Goal: Information Seeking & Learning: Learn about a topic

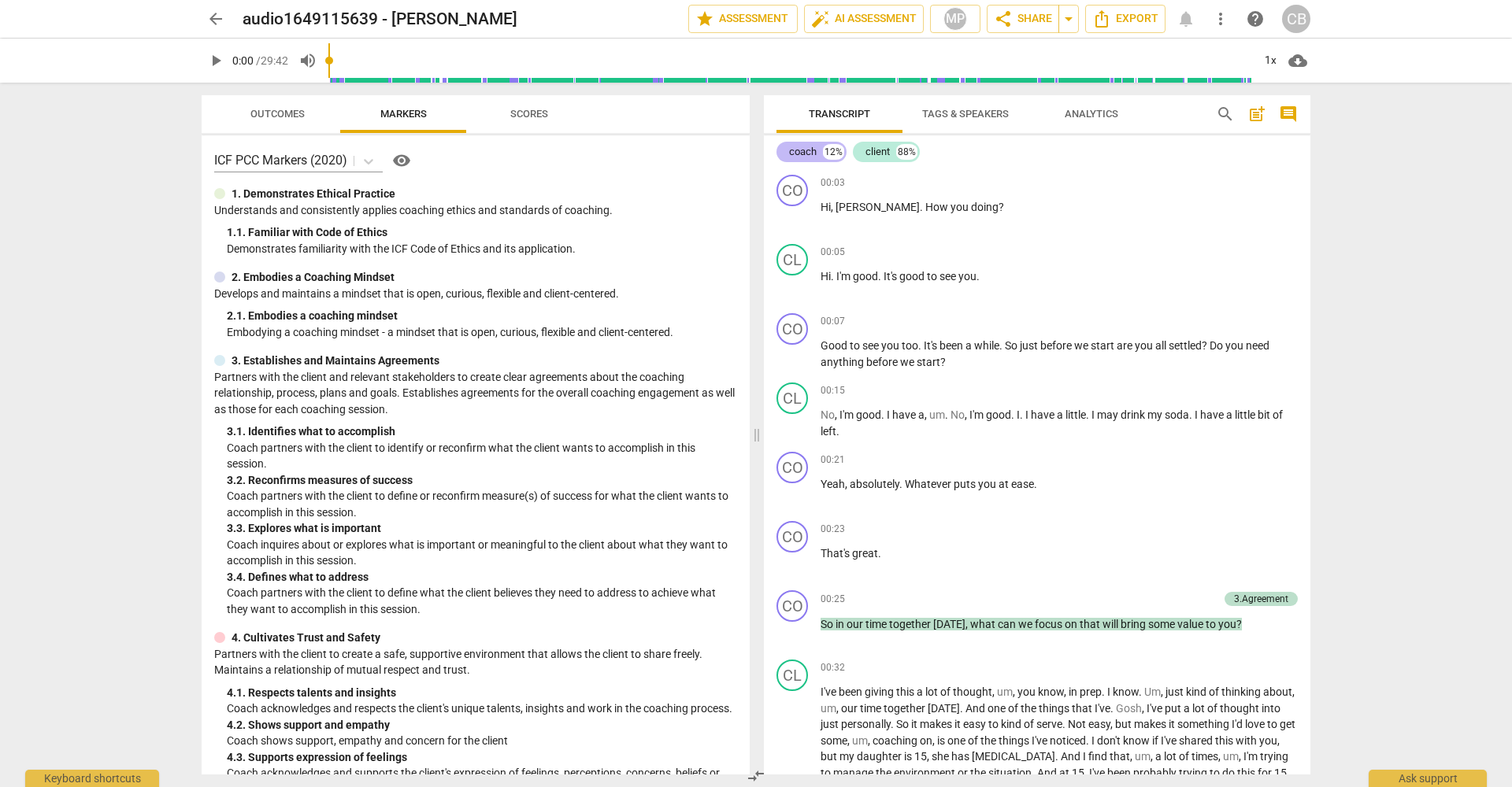
click at [804, 151] on div "coach" at bounding box center [803, 151] width 27 height 15
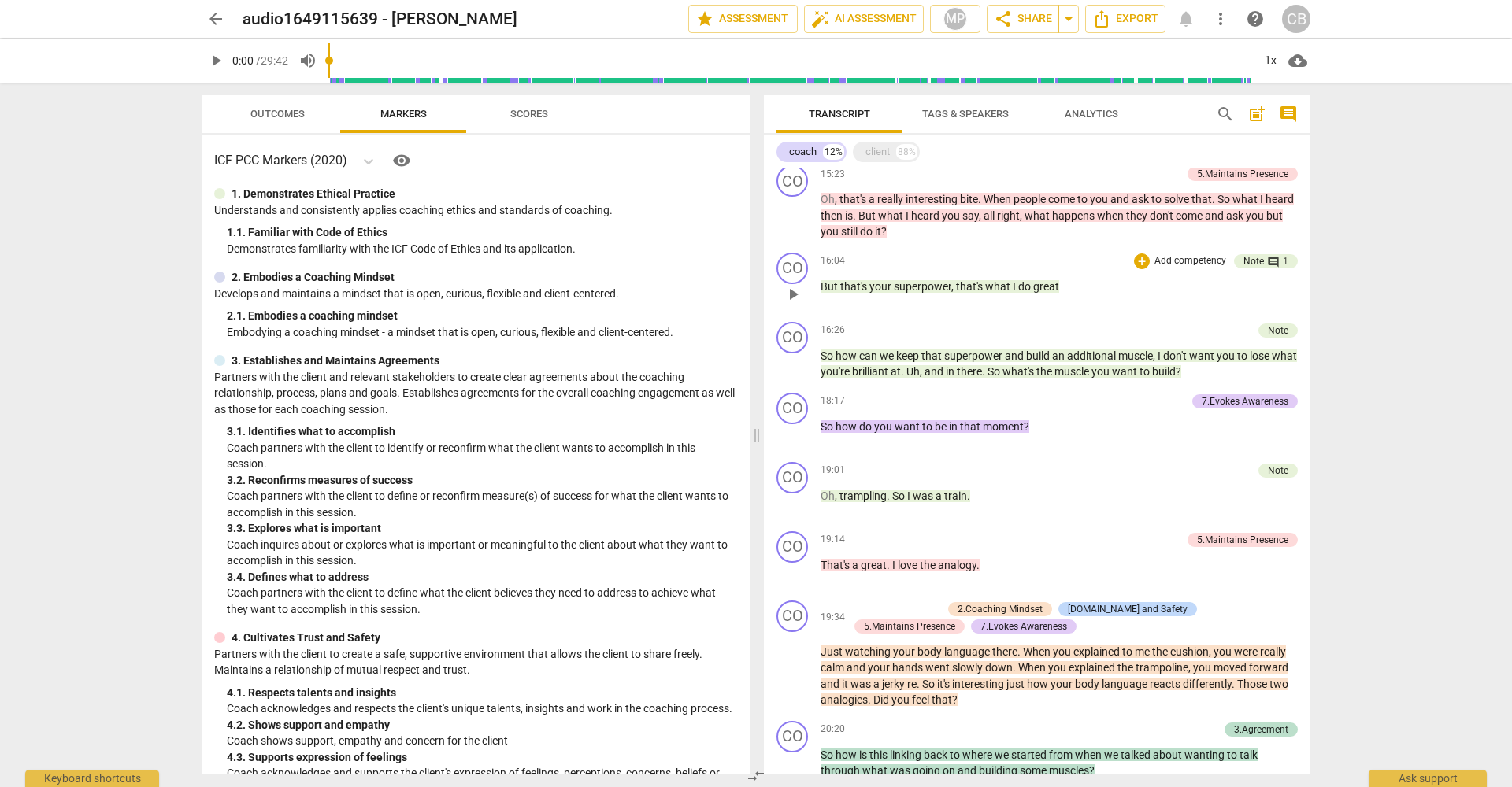
scroll to position [1440, 0]
click at [798, 509] on span "play_arrow" at bounding box center [793, 503] width 19 height 19
click at [792, 441] on span "pause" at bounding box center [793, 434] width 19 height 19
click at [795, 512] on span "play_arrow" at bounding box center [793, 503] width 19 height 19
click at [935, 501] on span "a" at bounding box center [940, 495] width 9 height 13
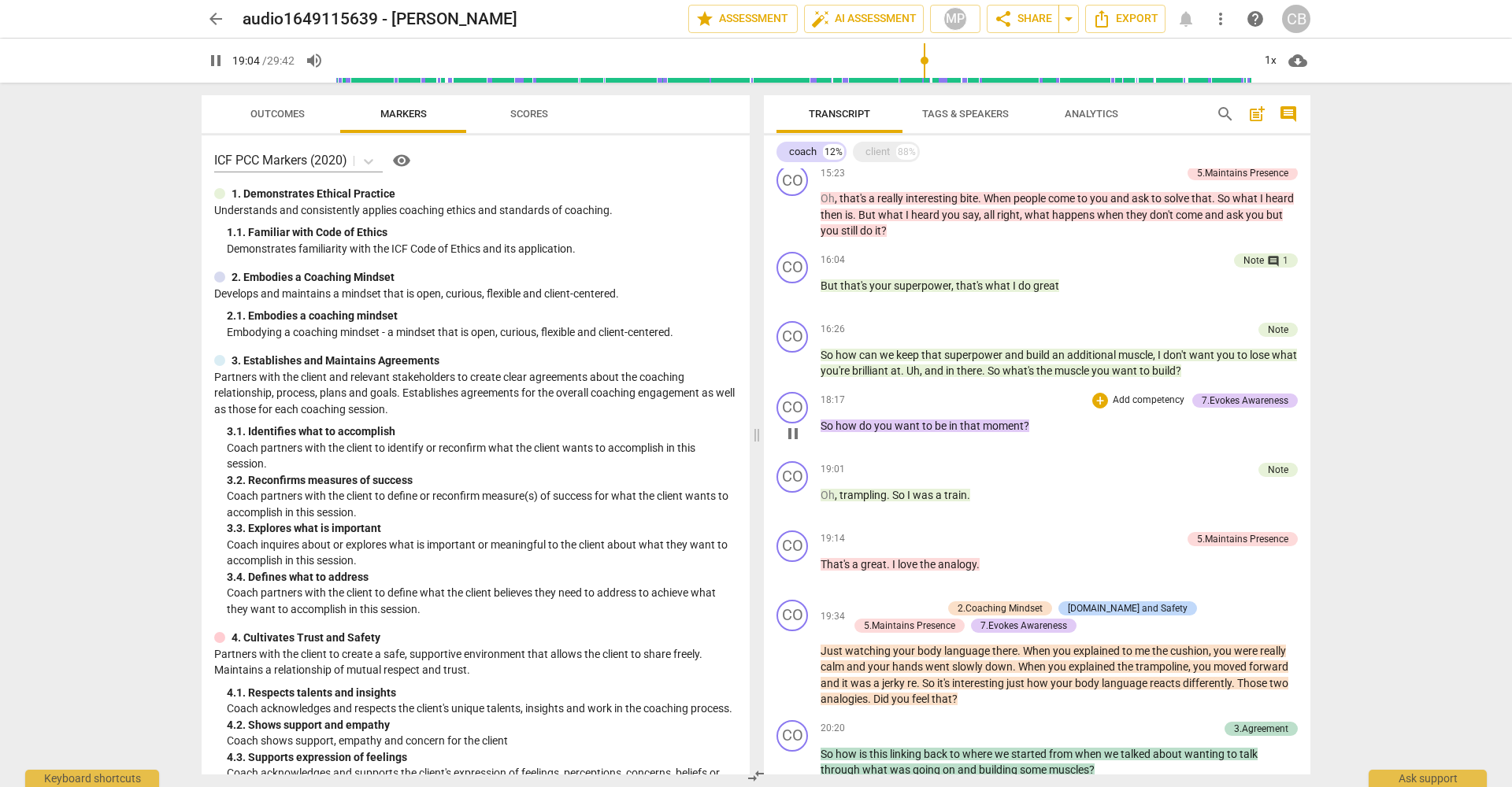
type input "1145"
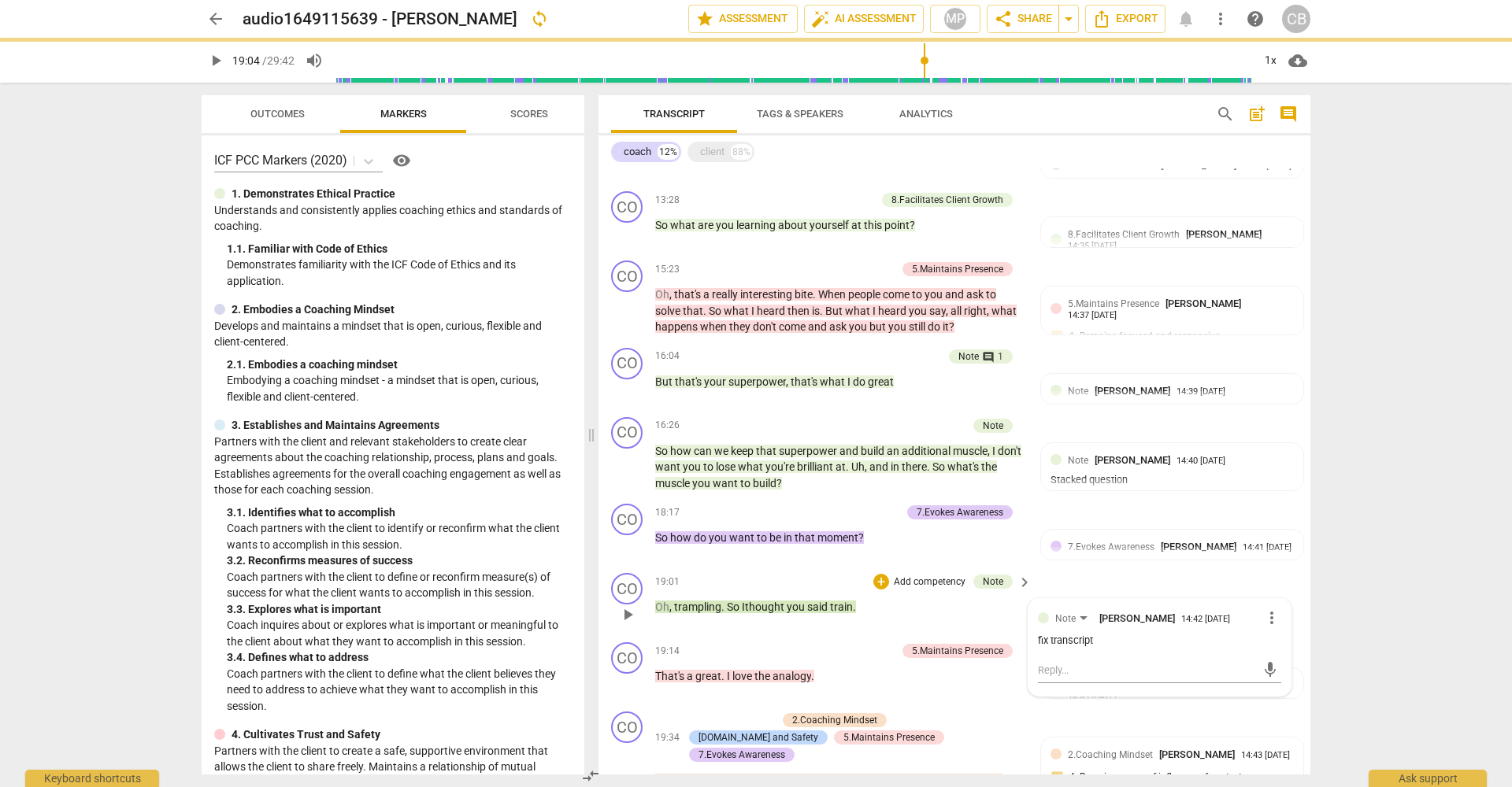
click at [782, 573] on div "19:01 + Add competency Note keyboard_arrow_right" at bounding box center [845, 582] width 378 height 17
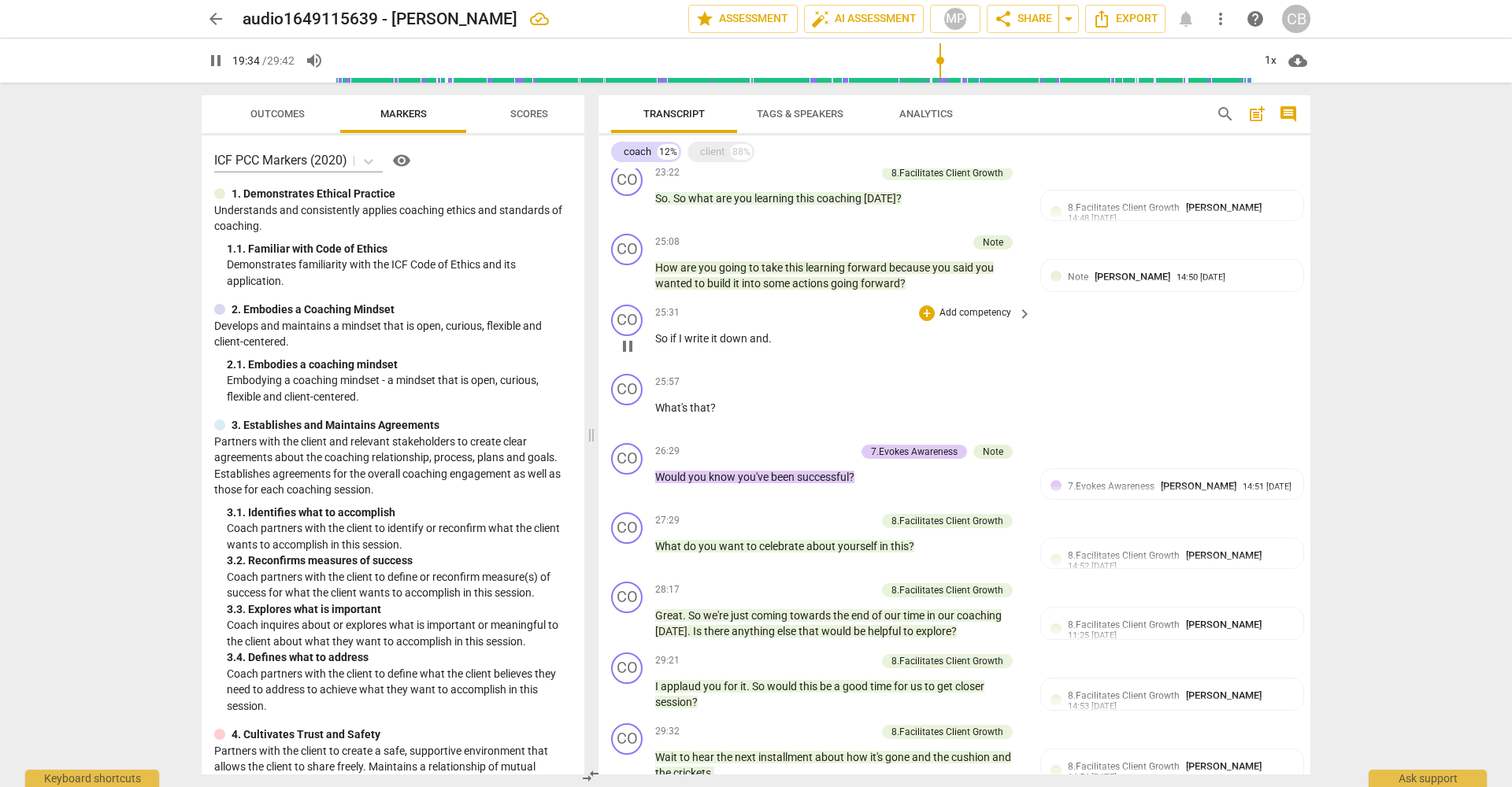
scroll to position [1981, 0]
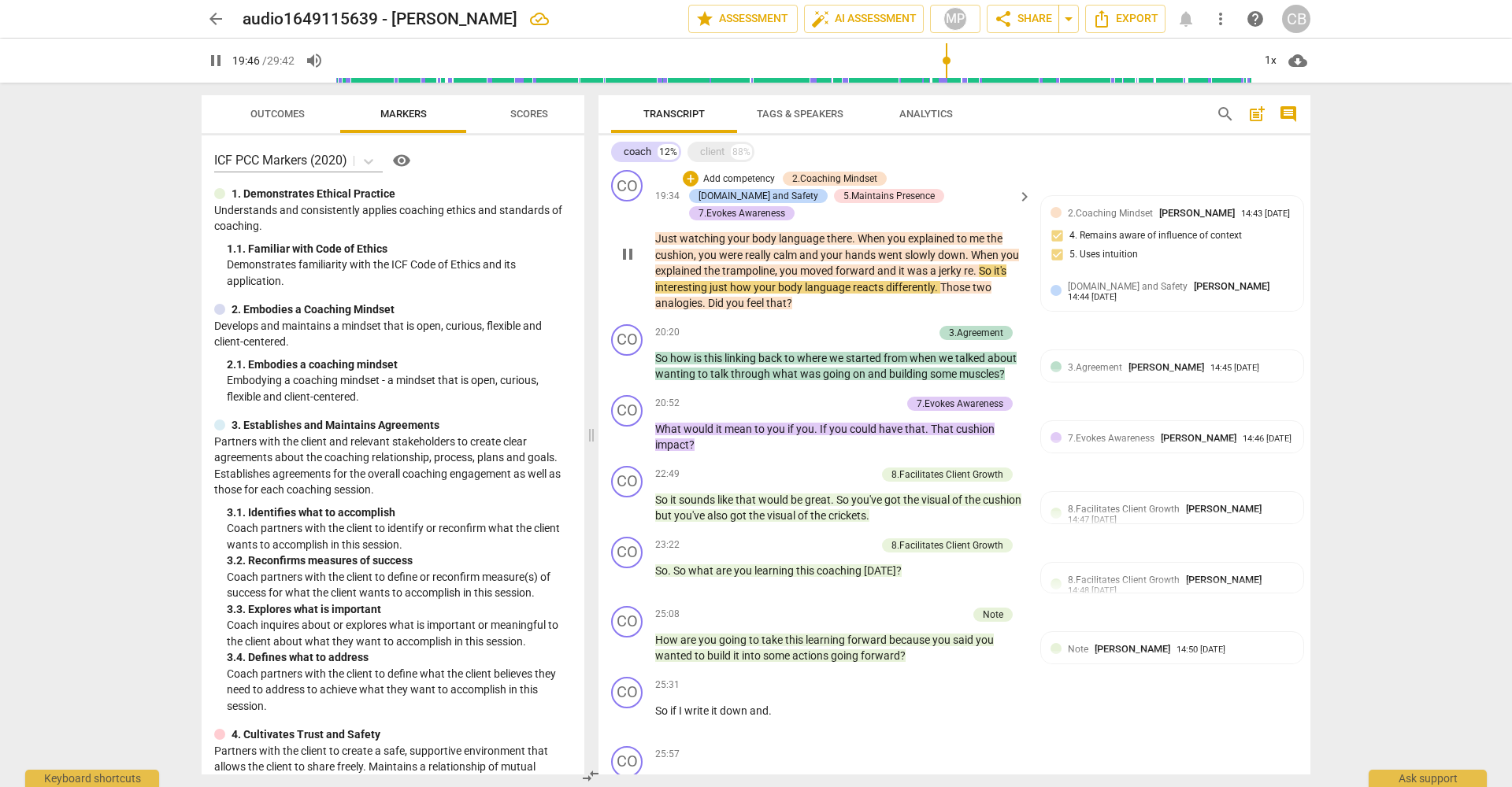
click at [974, 264] on span "." at bounding box center [976, 270] width 5 height 13
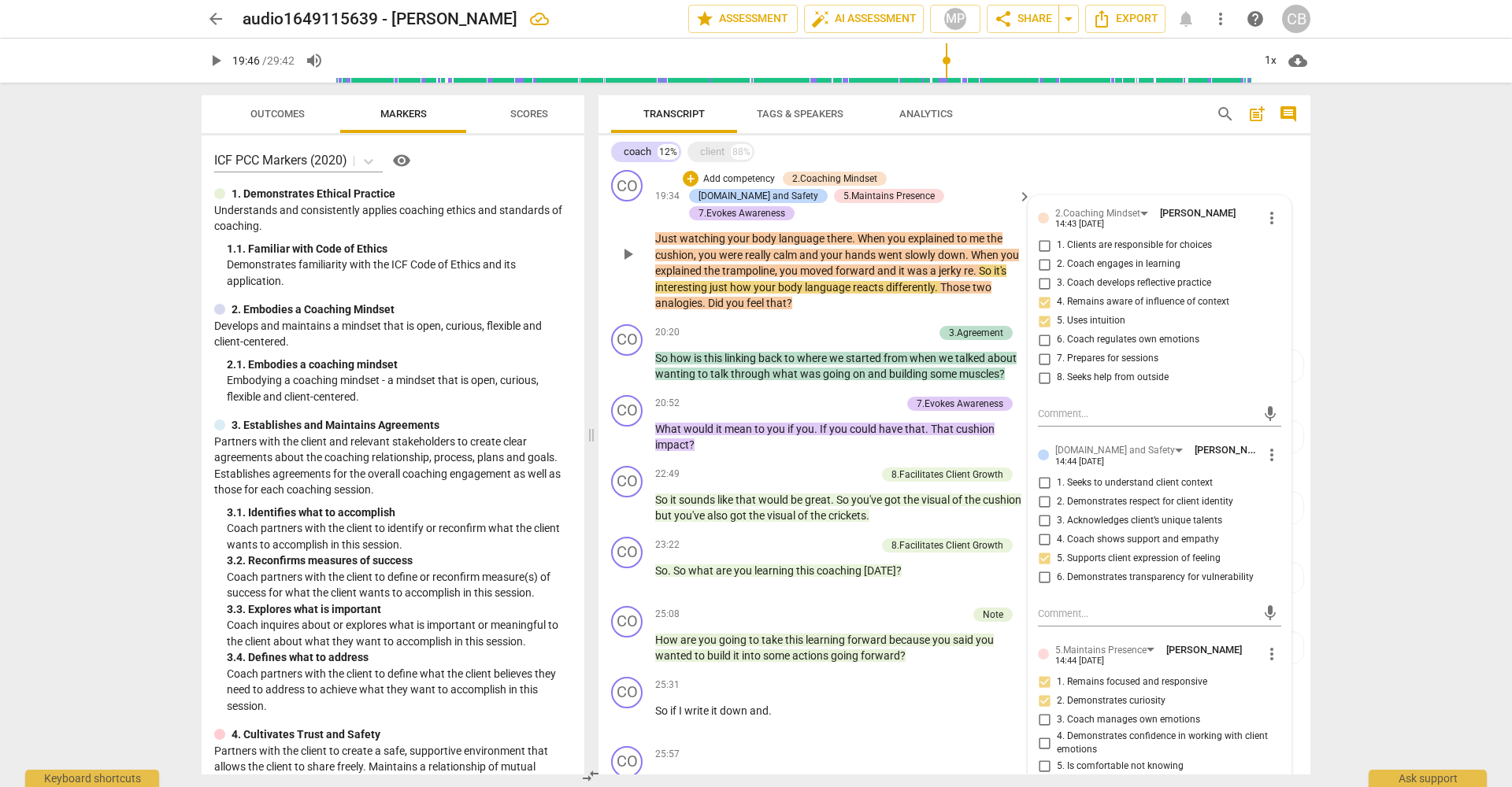
click at [974, 264] on span "re" at bounding box center [968, 270] width 9 height 13
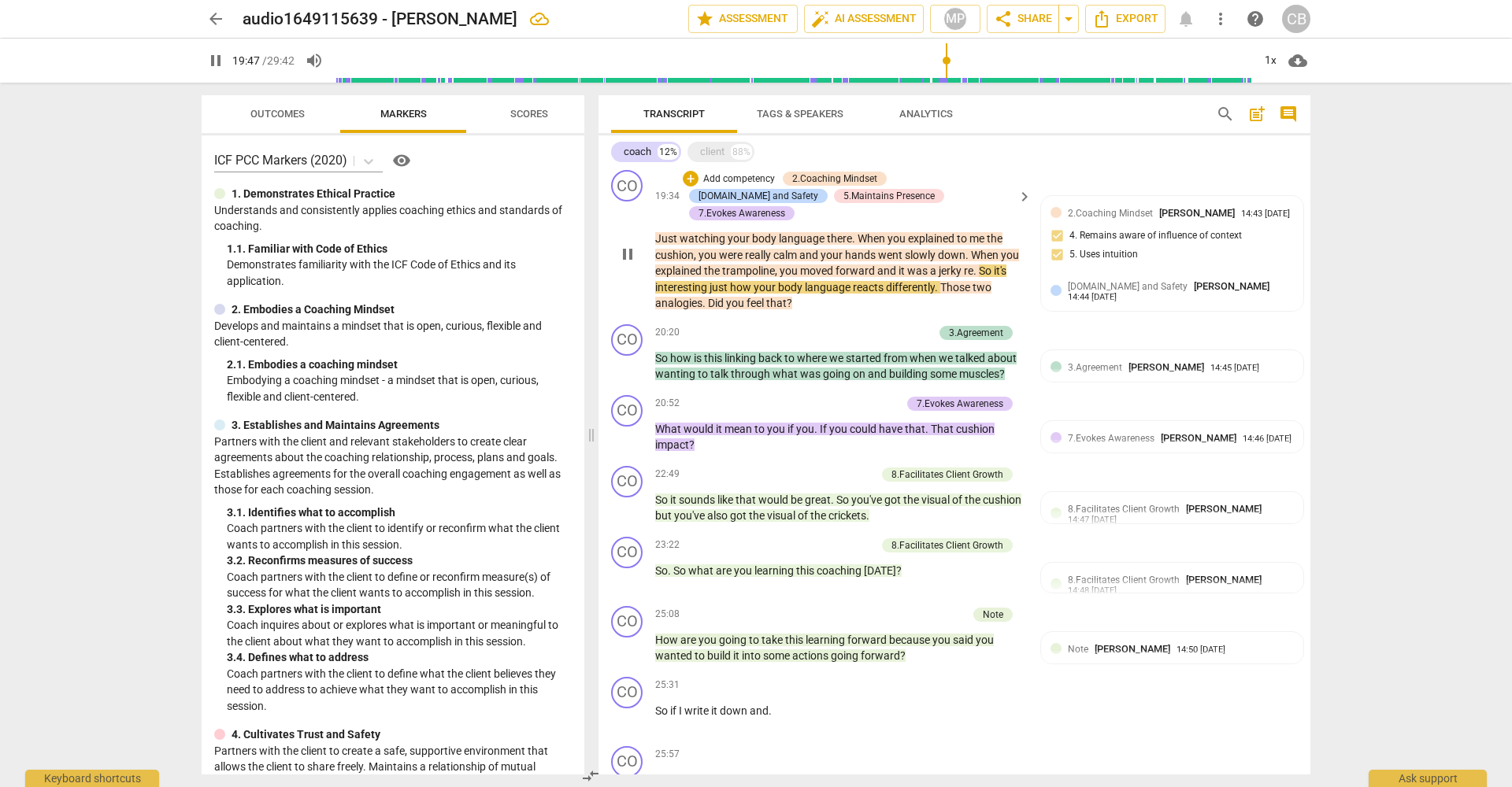
type input "1188"
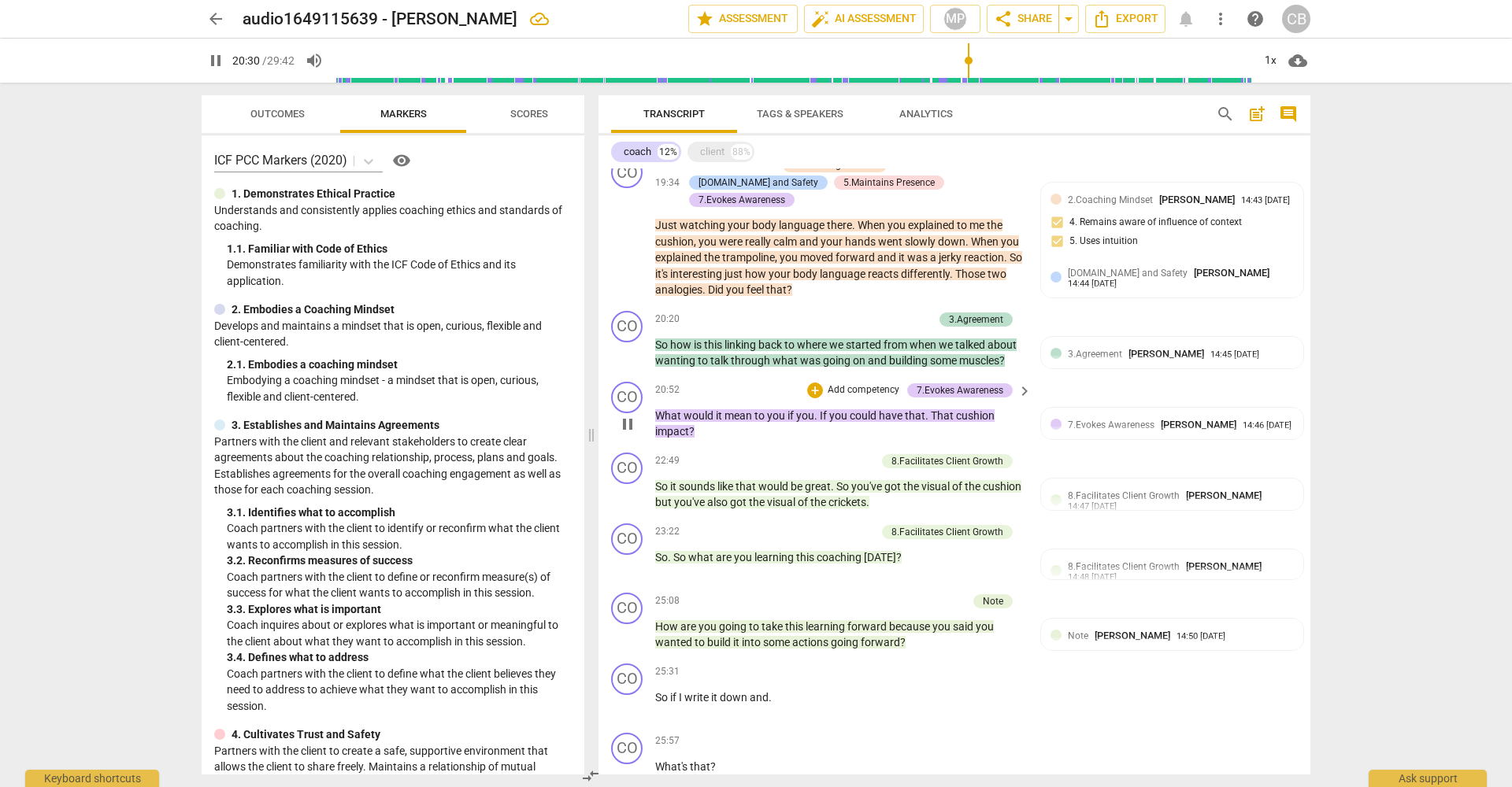
scroll to position [2016, 0]
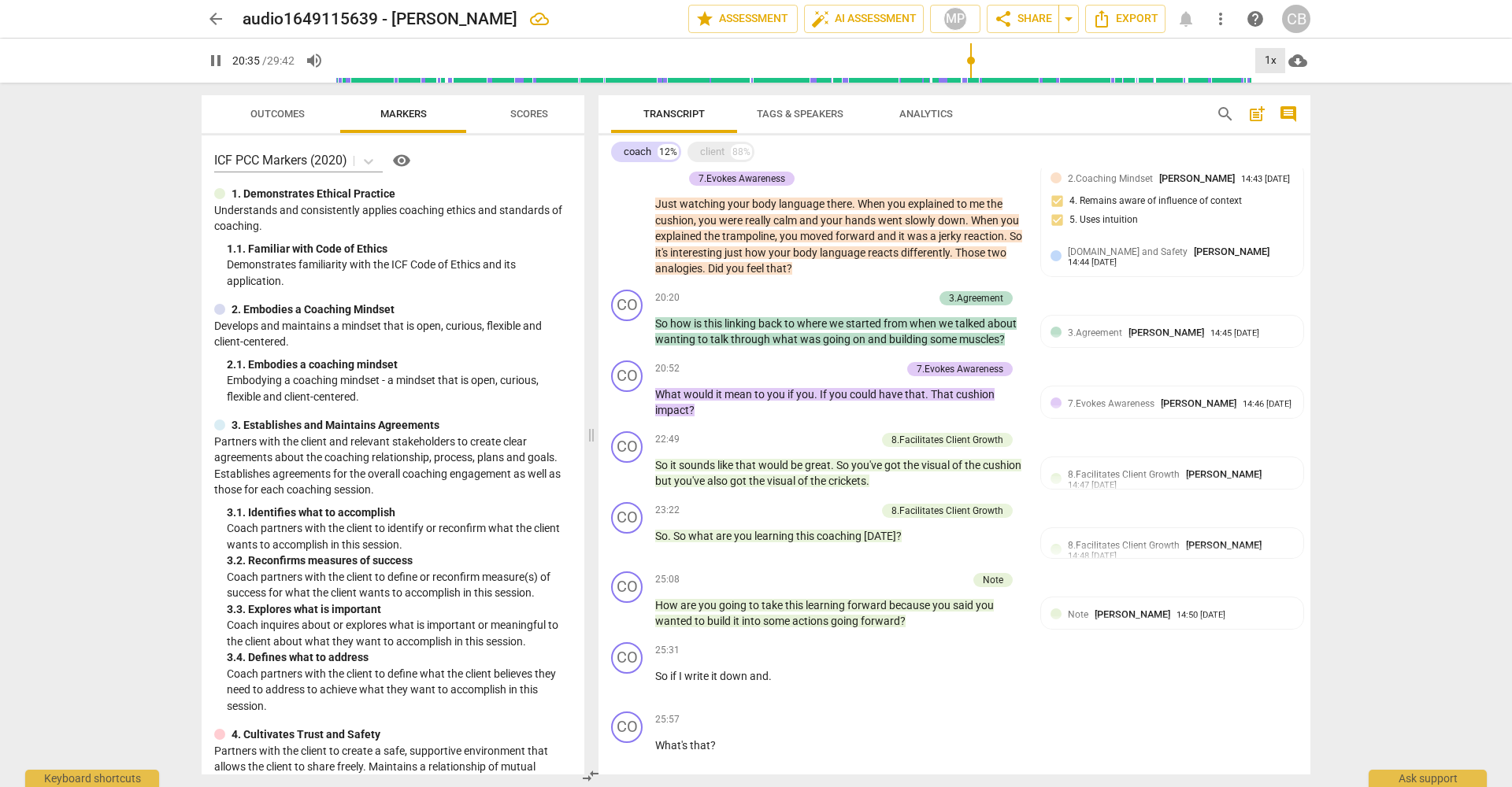
click at [1273, 59] on div "1x" at bounding box center [1270, 60] width 30 height 25
click at [1272, 147] on li "1.5x" at bounding box center [1282, 151] width 53 height 30
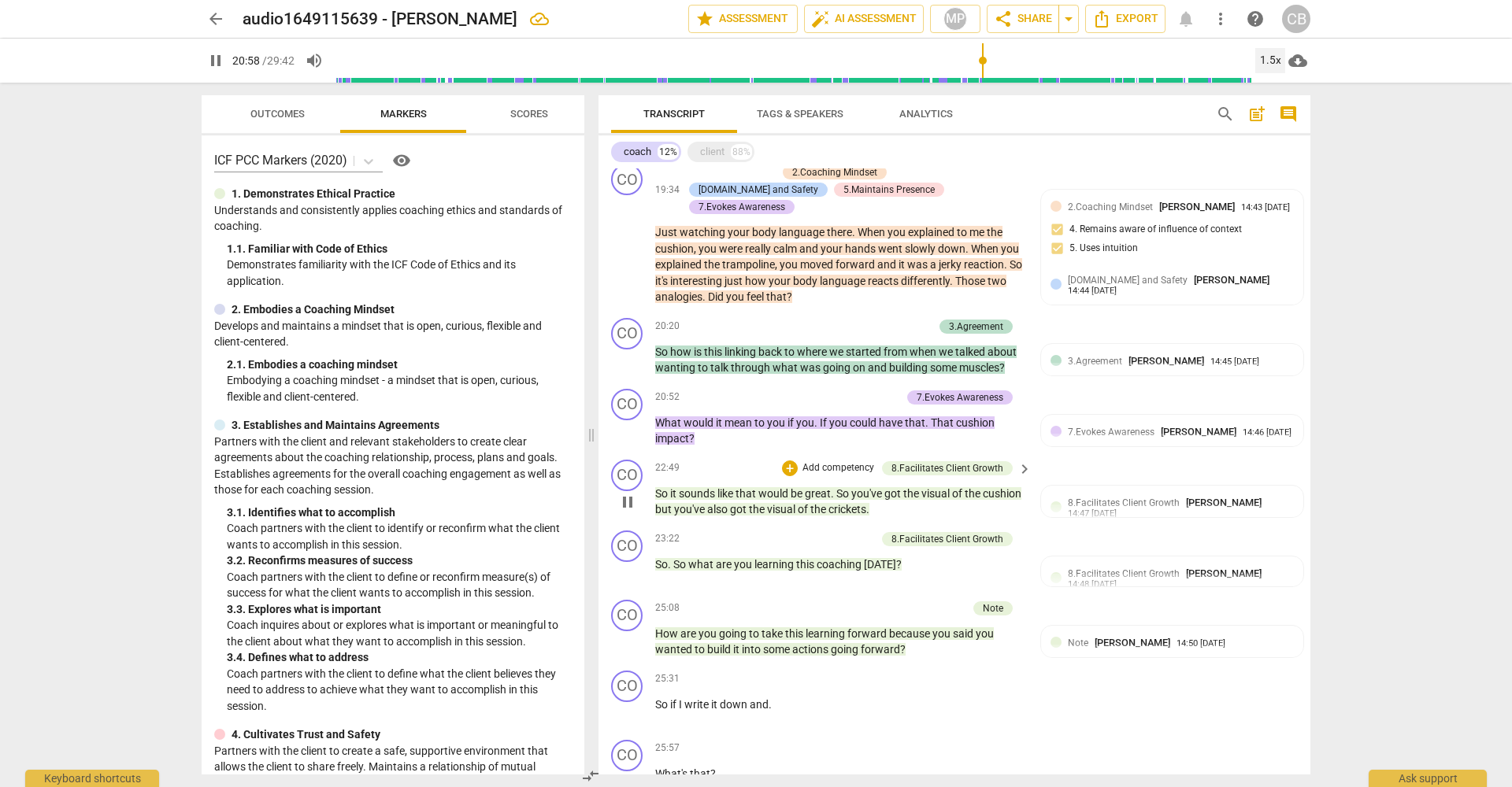
scroll to position [1987, 0]
click at [956, 417] on span "cushion" at bounding box center [975, 423] width 39 height 13
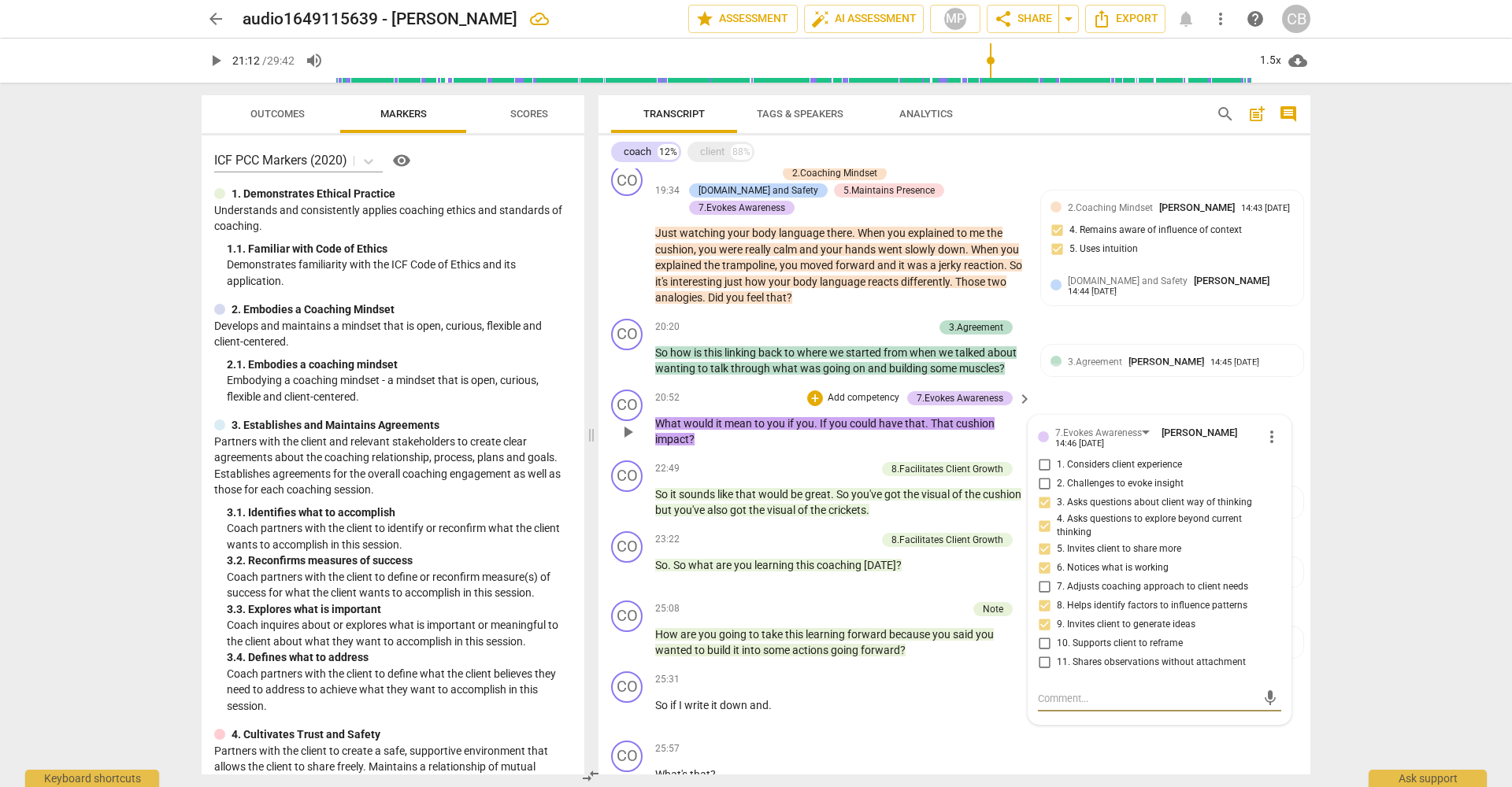
scroll to position [0, 0]
click at [954, 417] on span "That" at bounding box center [943, 423] width 25 height 13
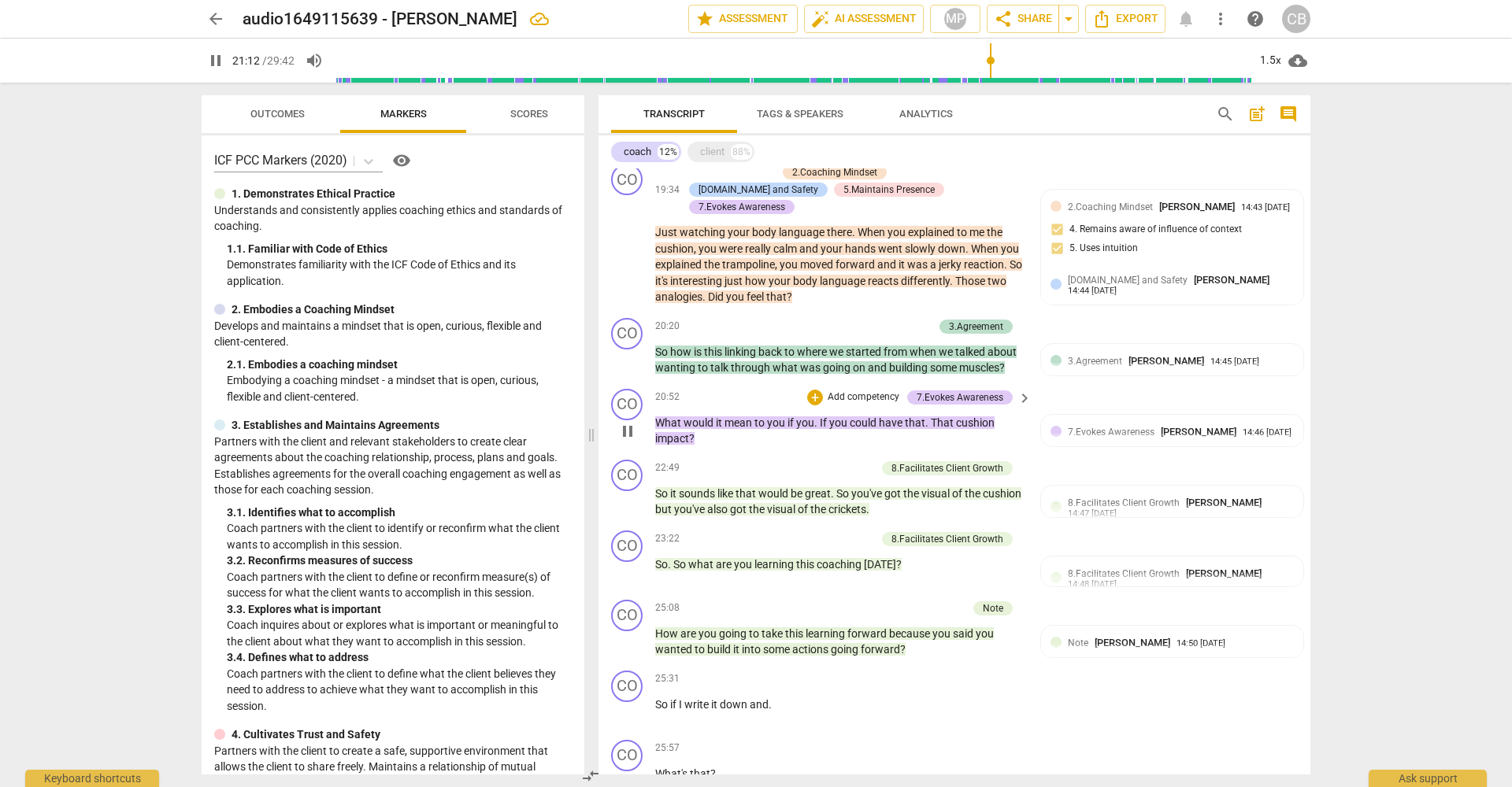
scroll to position [1985, 0]
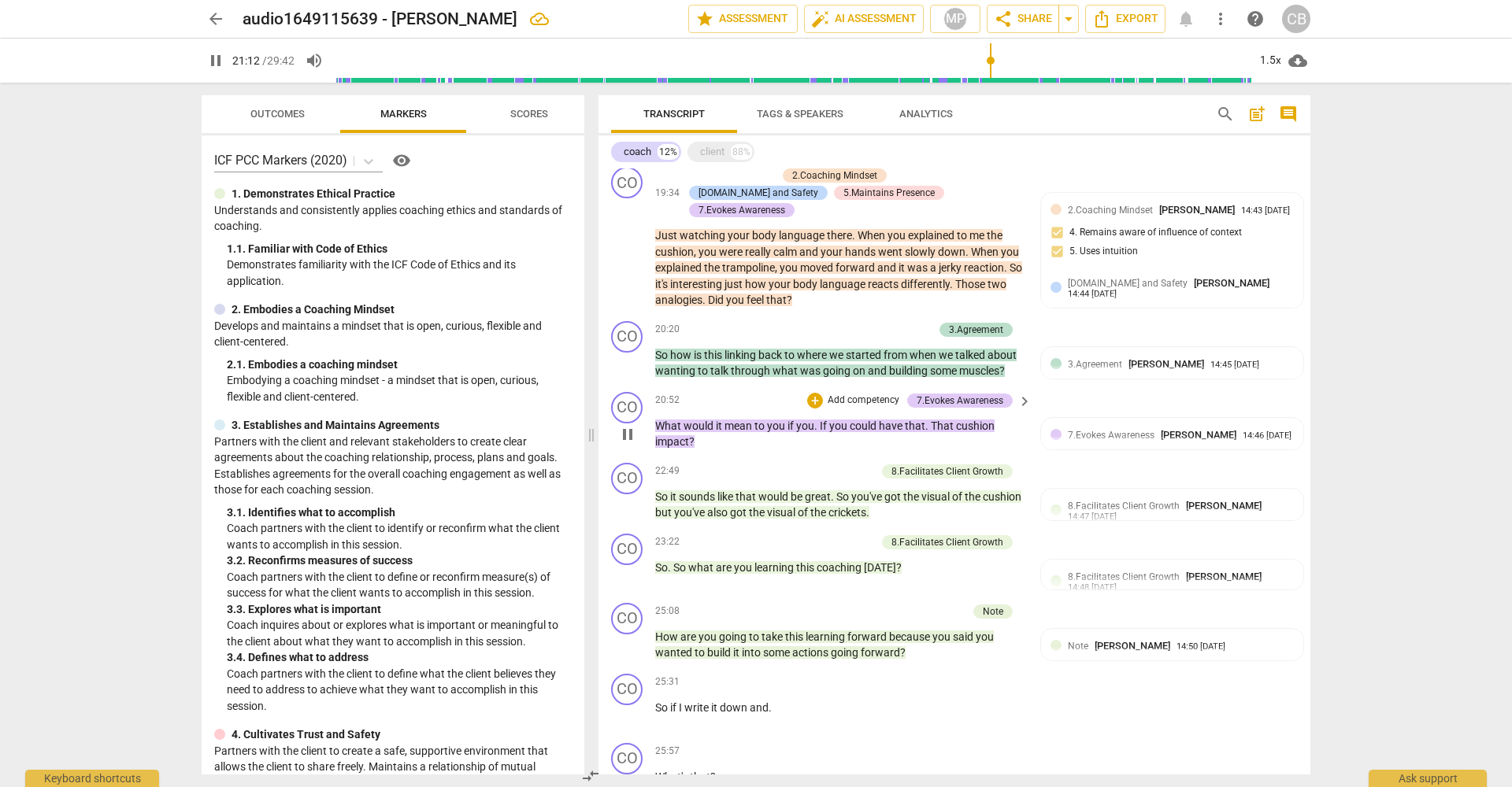
type input "1273"
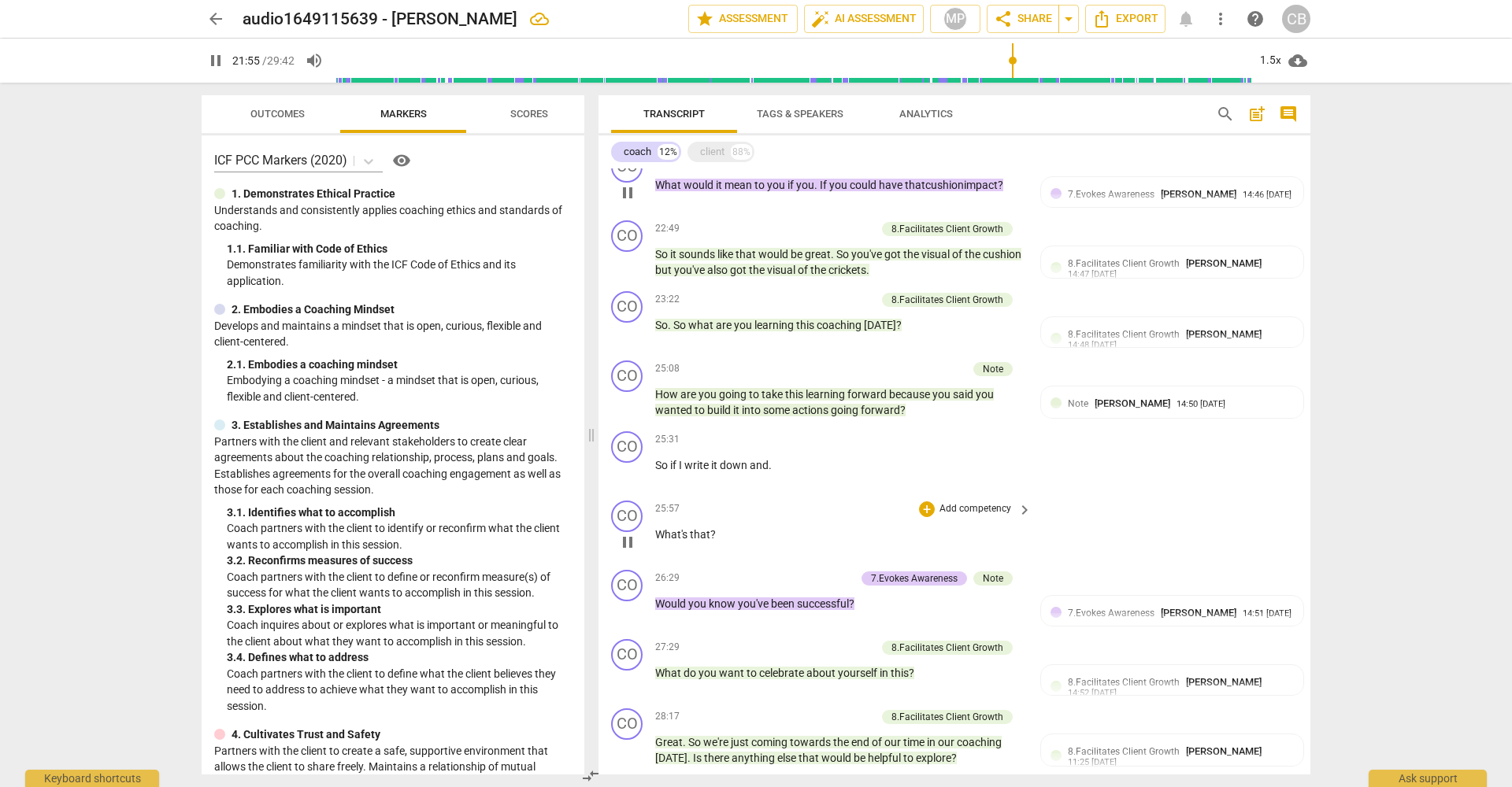
scroll to position [2220, 0]
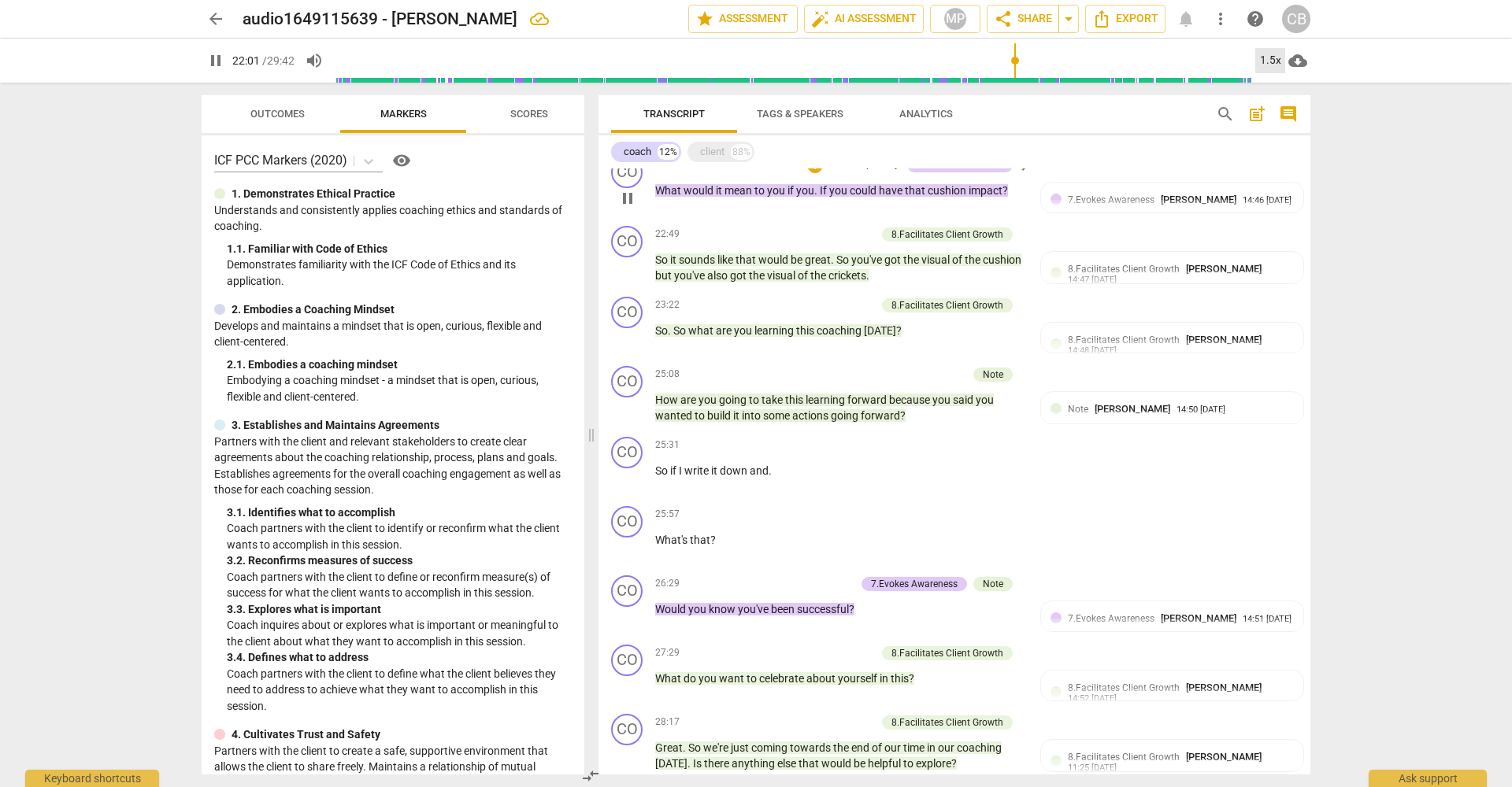
click at [1275, 61] on div "1.5x" at bounding box center [1270, 60] width 30 height 25
drag, startPoint x: 1272, startPoint y: 176, endPoint x: 1260, endPoint y: 182, distance: 13.4
click at [1272, 177] on li "2x" at bounding box center [1282, 181] width 53 height 30
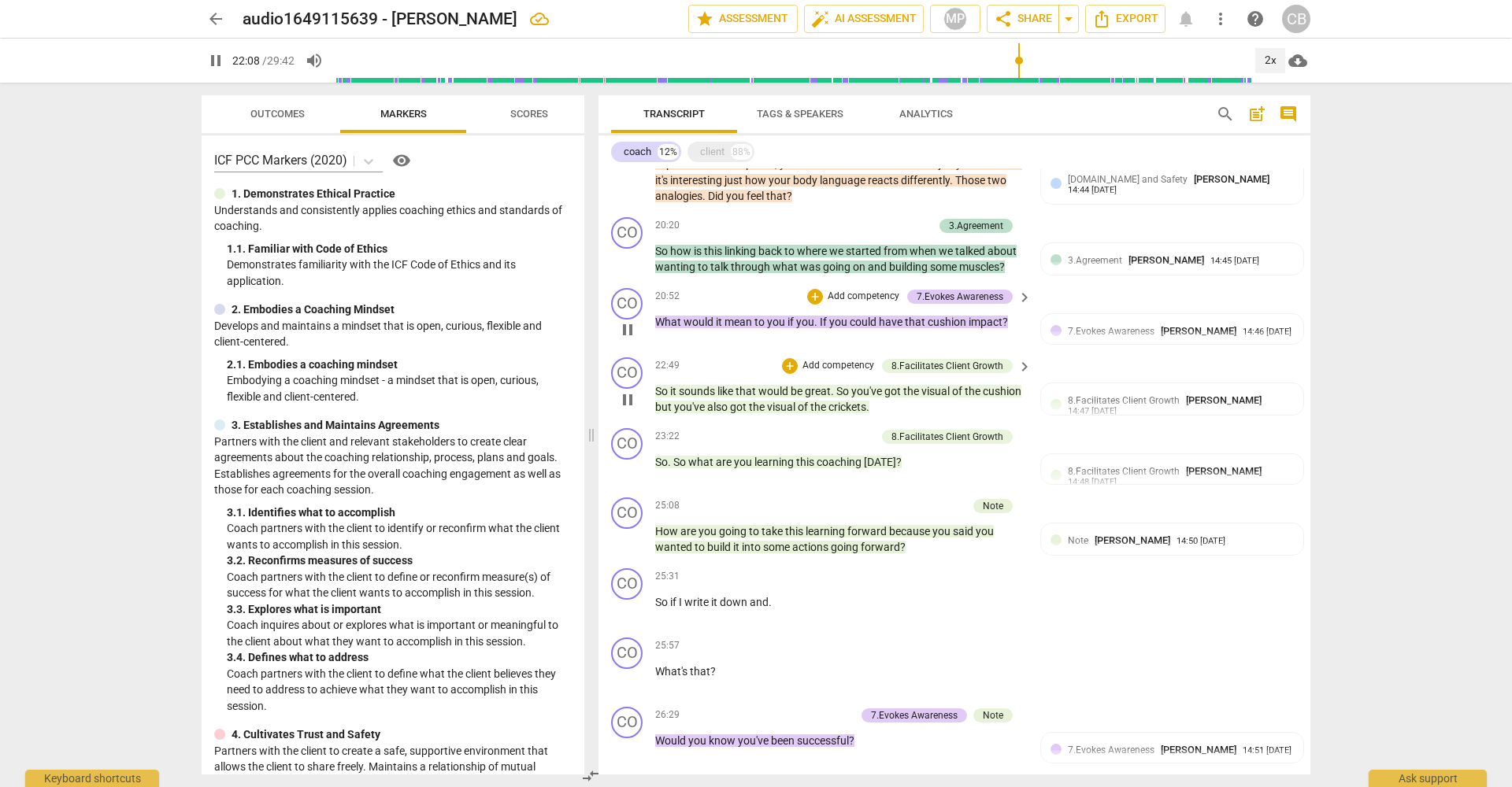
scroll to position [2086, 0]
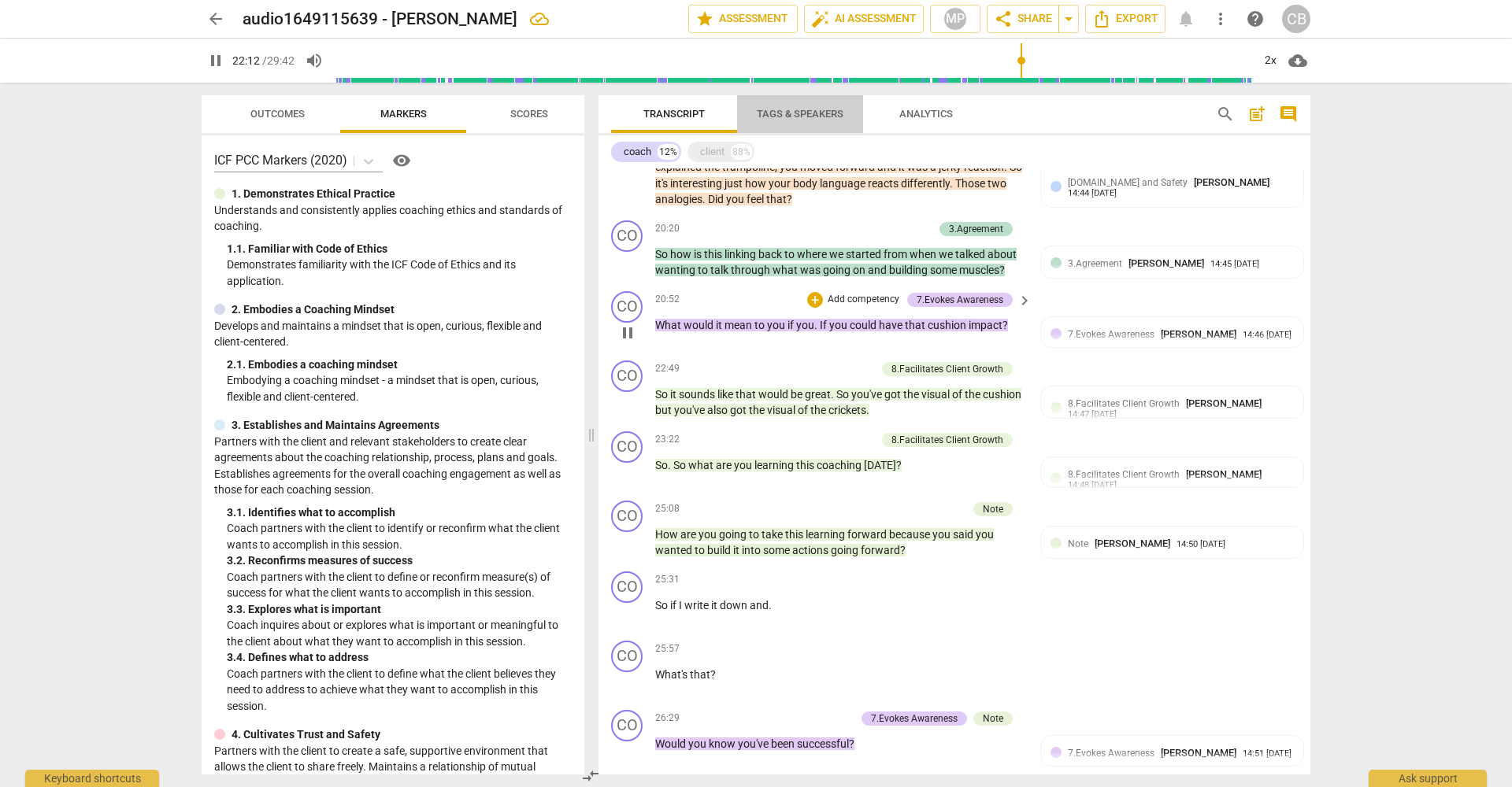
drag, startPoint x: 797, startPoint y: 115, endPoint x: 803, endPoint y: 129, distance: 15.2
click at [798, 116] on span "Tags & Speakers" at bounding box center [799, 114] width 86 height 12
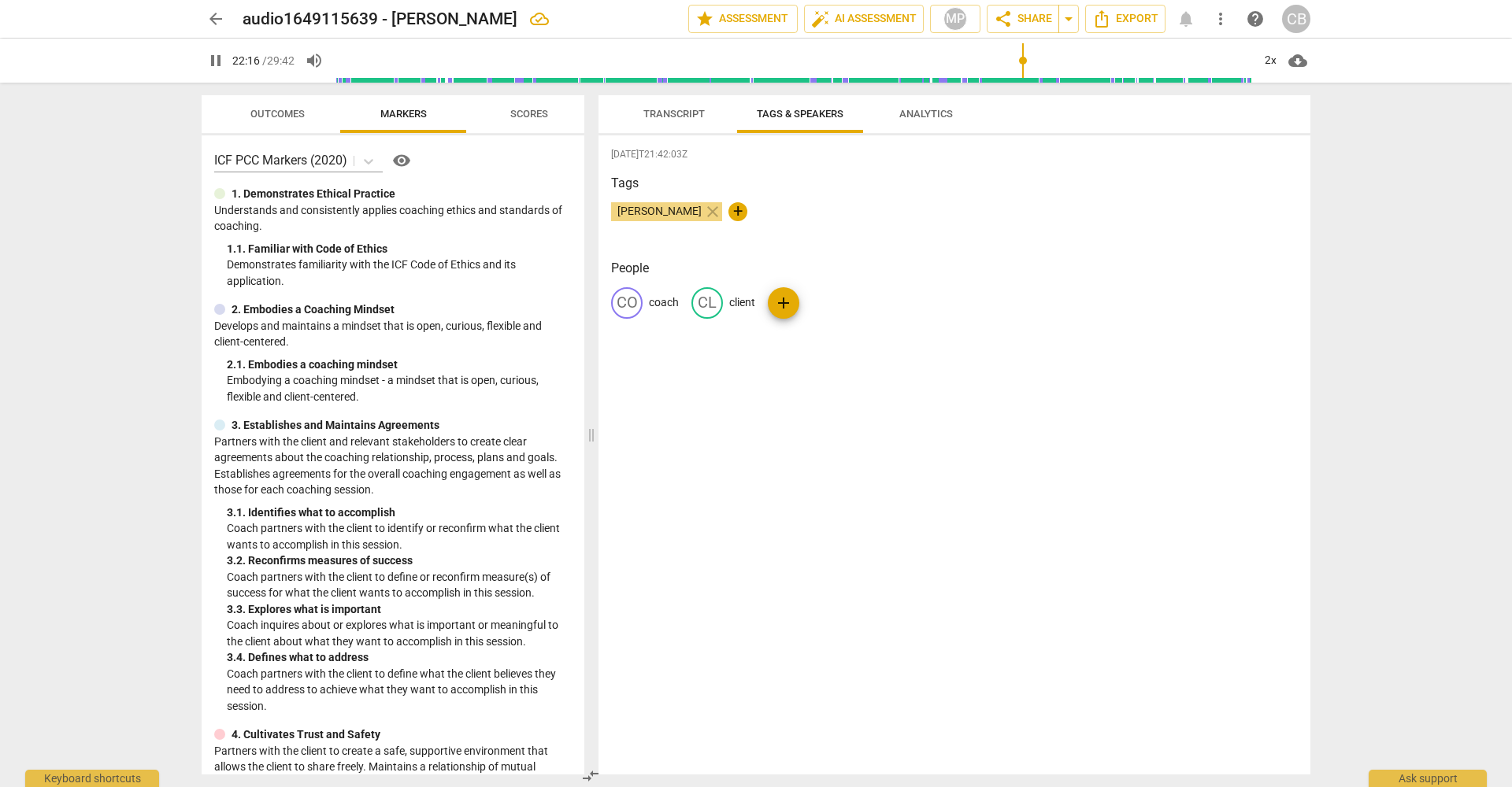
click at [680, 110] on span "Transcript" at bounding box center [674, 114] width 62 height 12
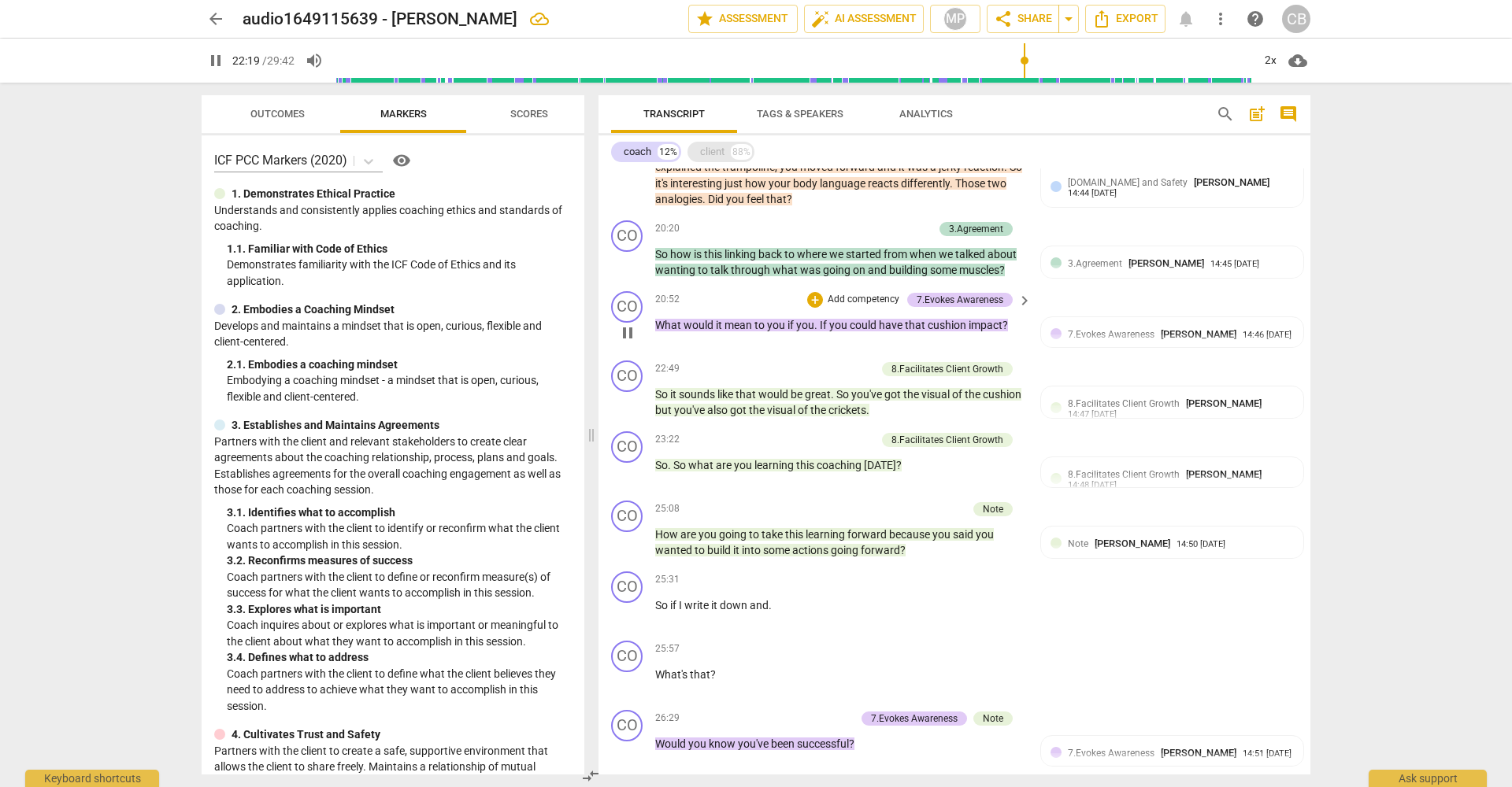
click at [709, 155] on div "client" at bounding box center [712, 151] width 25 height 15
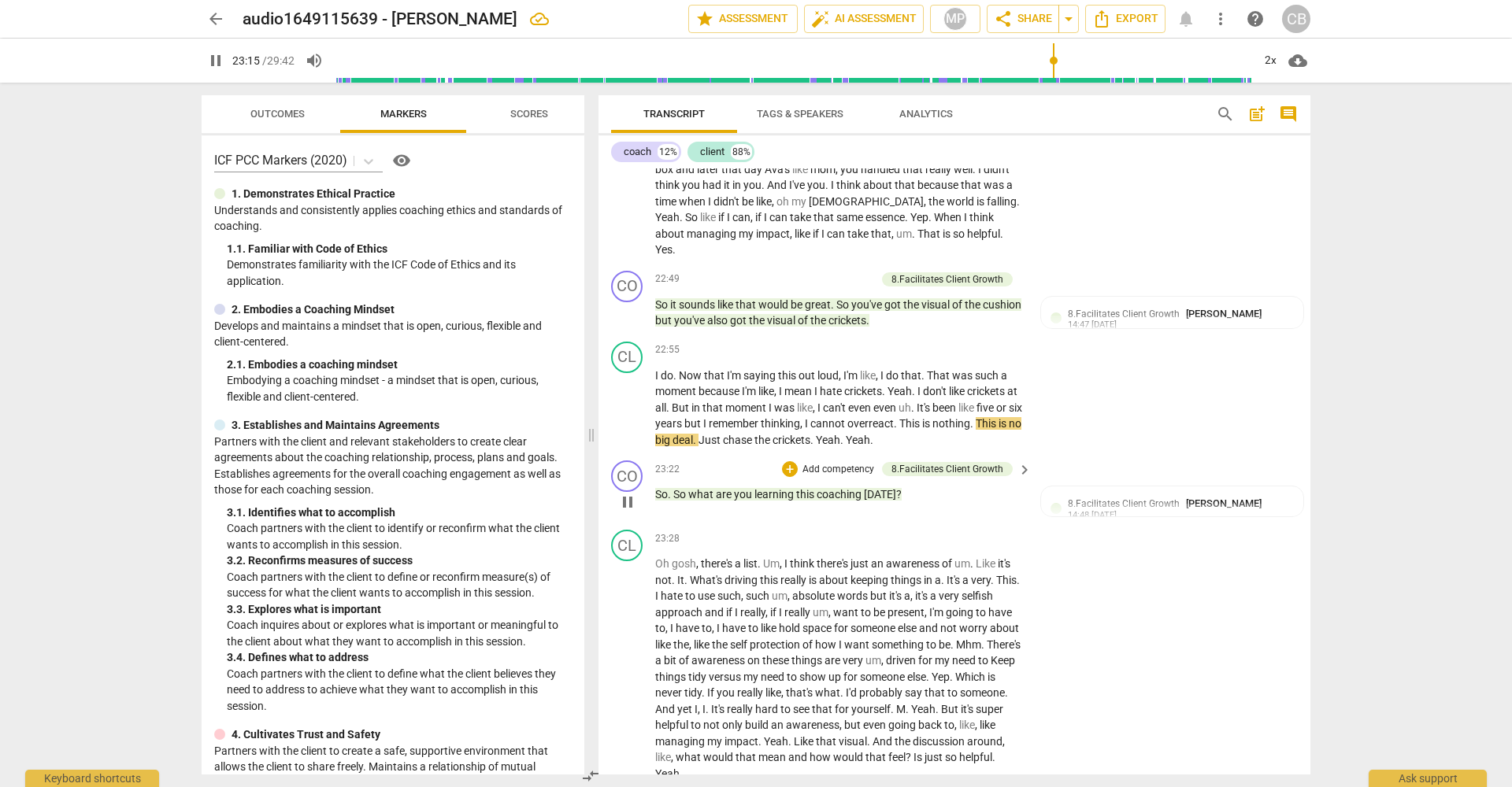
scroll to position [6564, 0]
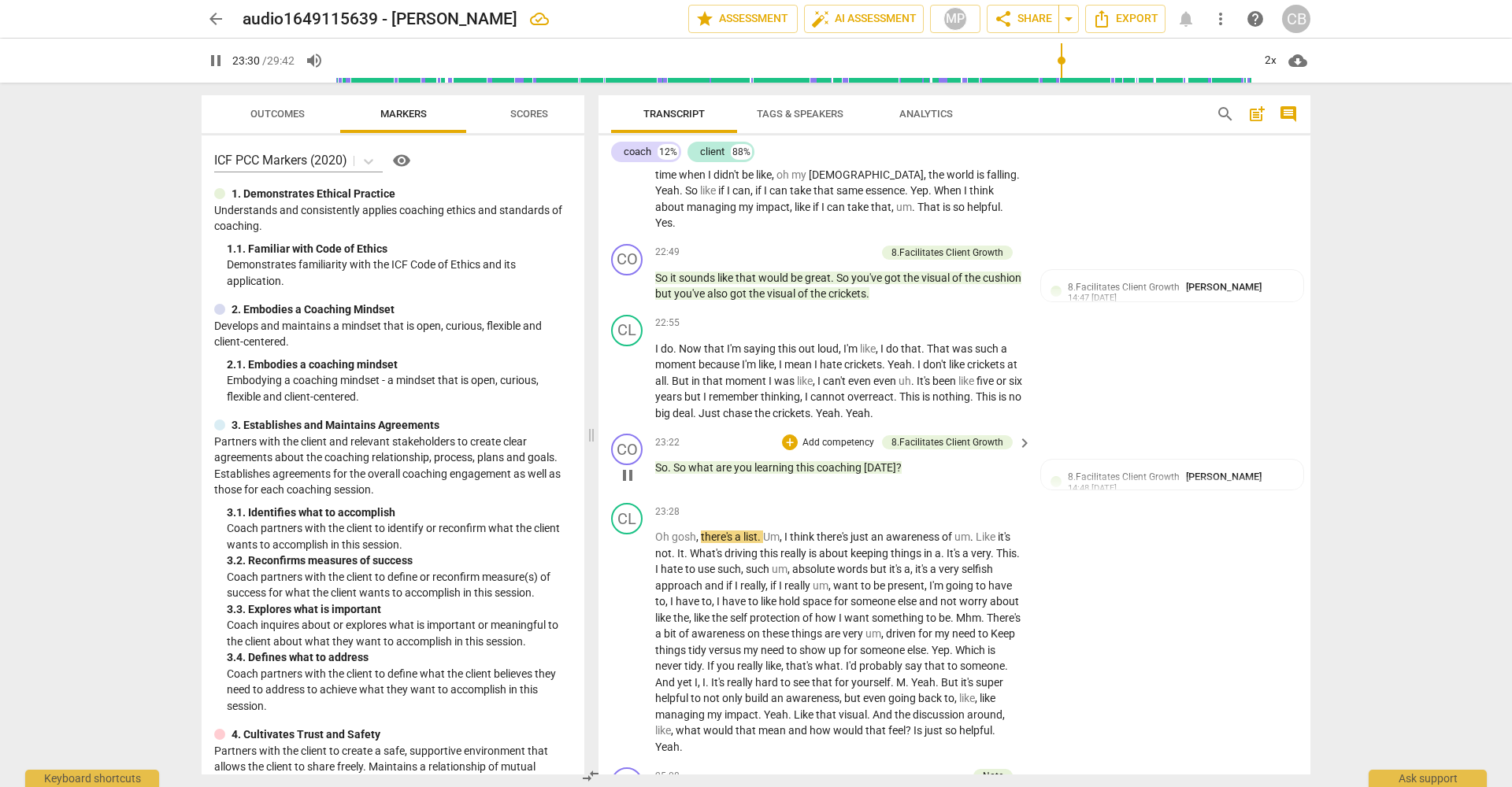
click at [797, 461] on span "this" at bounding box center [806, 467] width 21 height 13
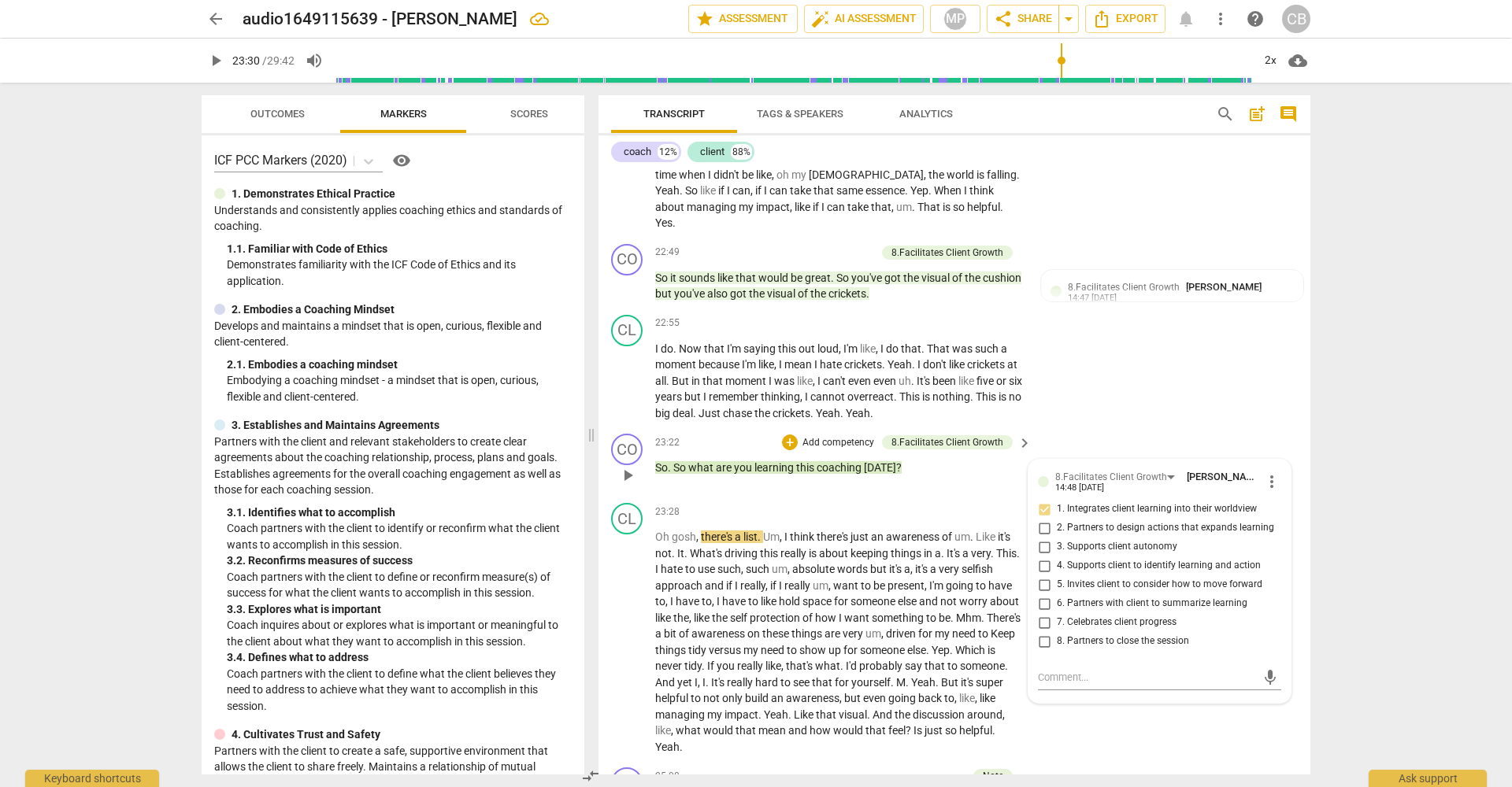
click at [798, 461] on span "this" at bounding box center [806, 467] width 21 height 13
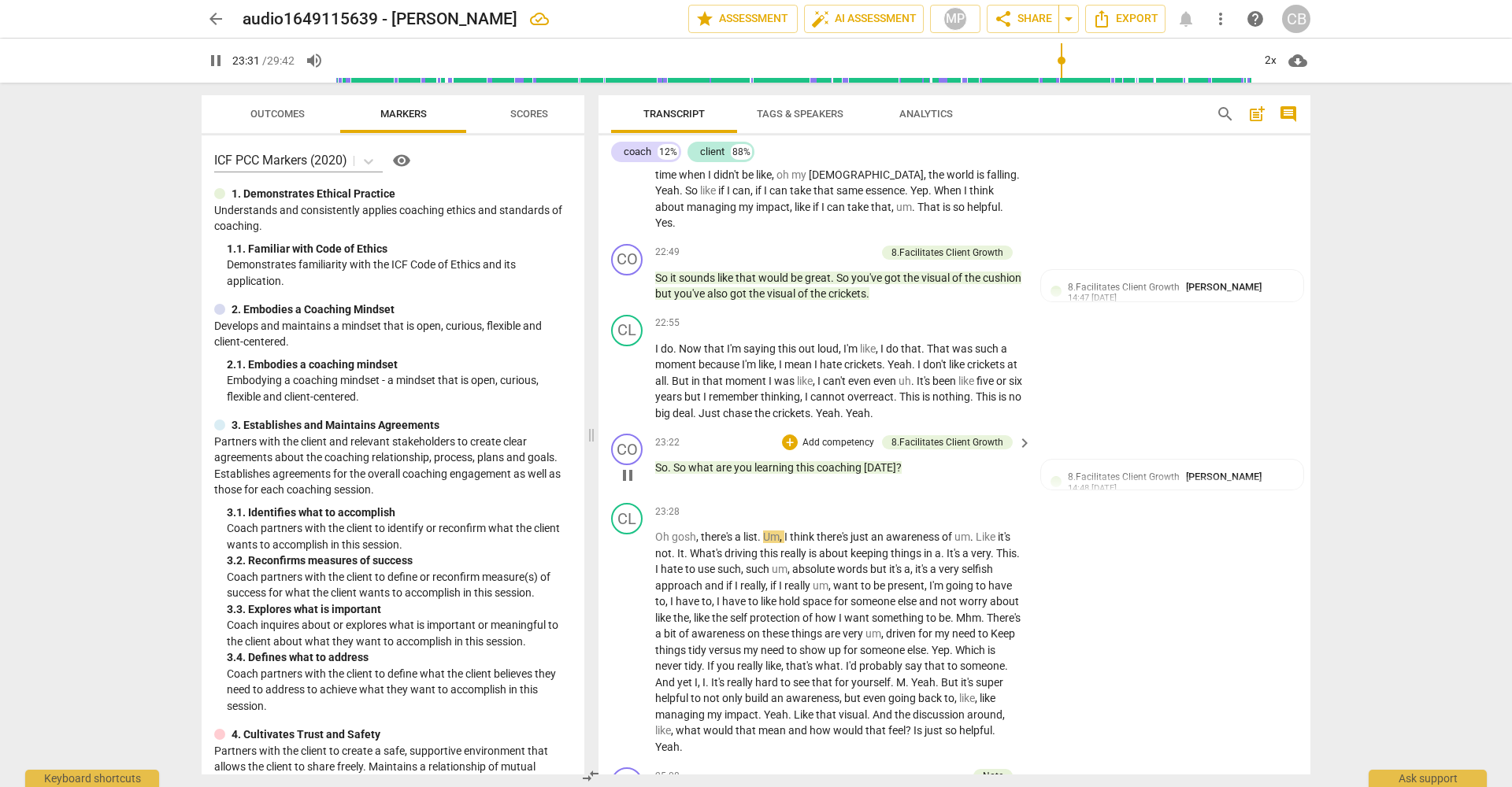
click at [797, 461] on span "this" at bounding box center [806, 467] width 21 height 13
type input "1412"
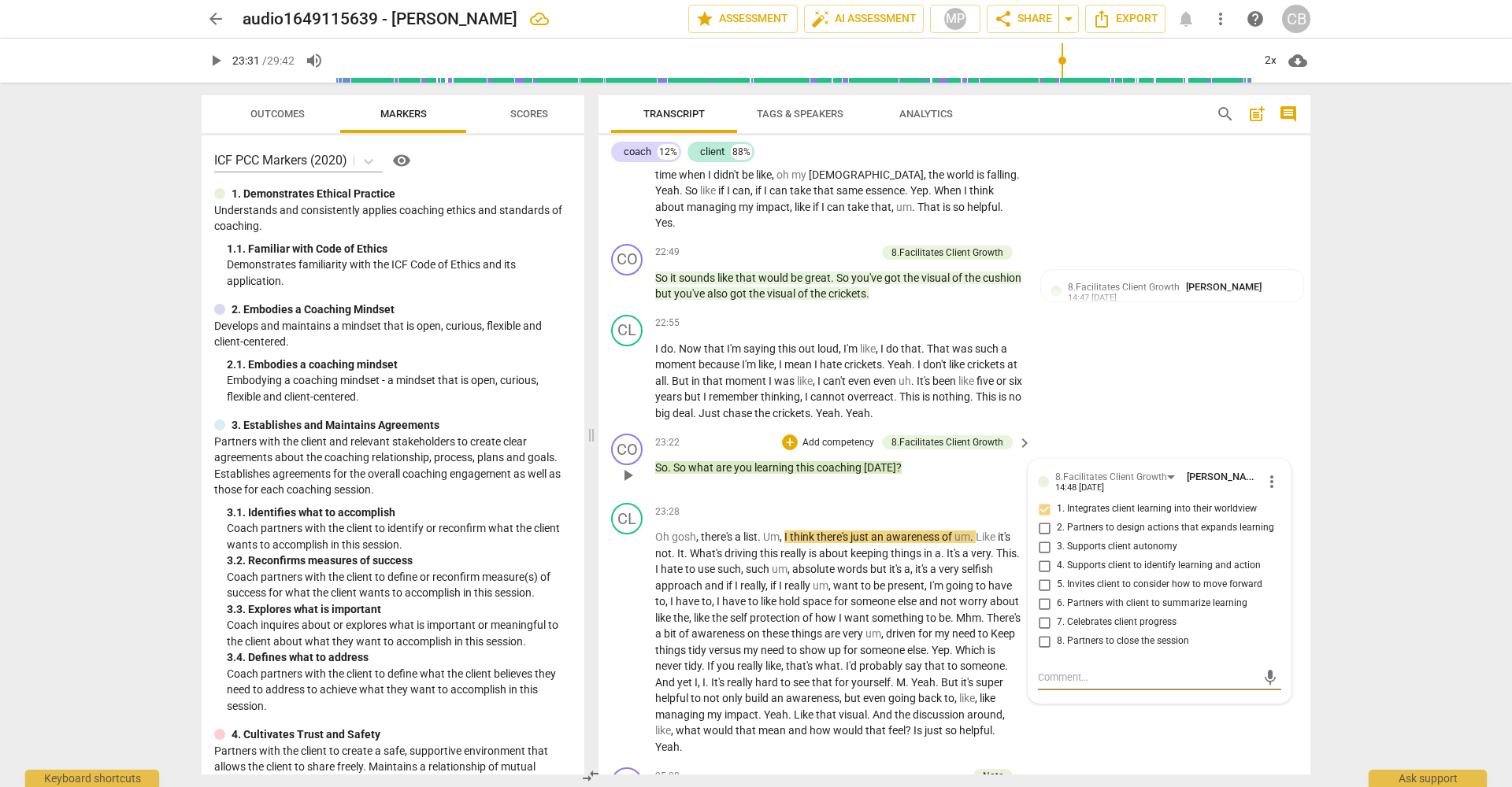
type textarea "f"
click at [797, 461] on span "this" at bounding box center [806, 467] width 21 height 13
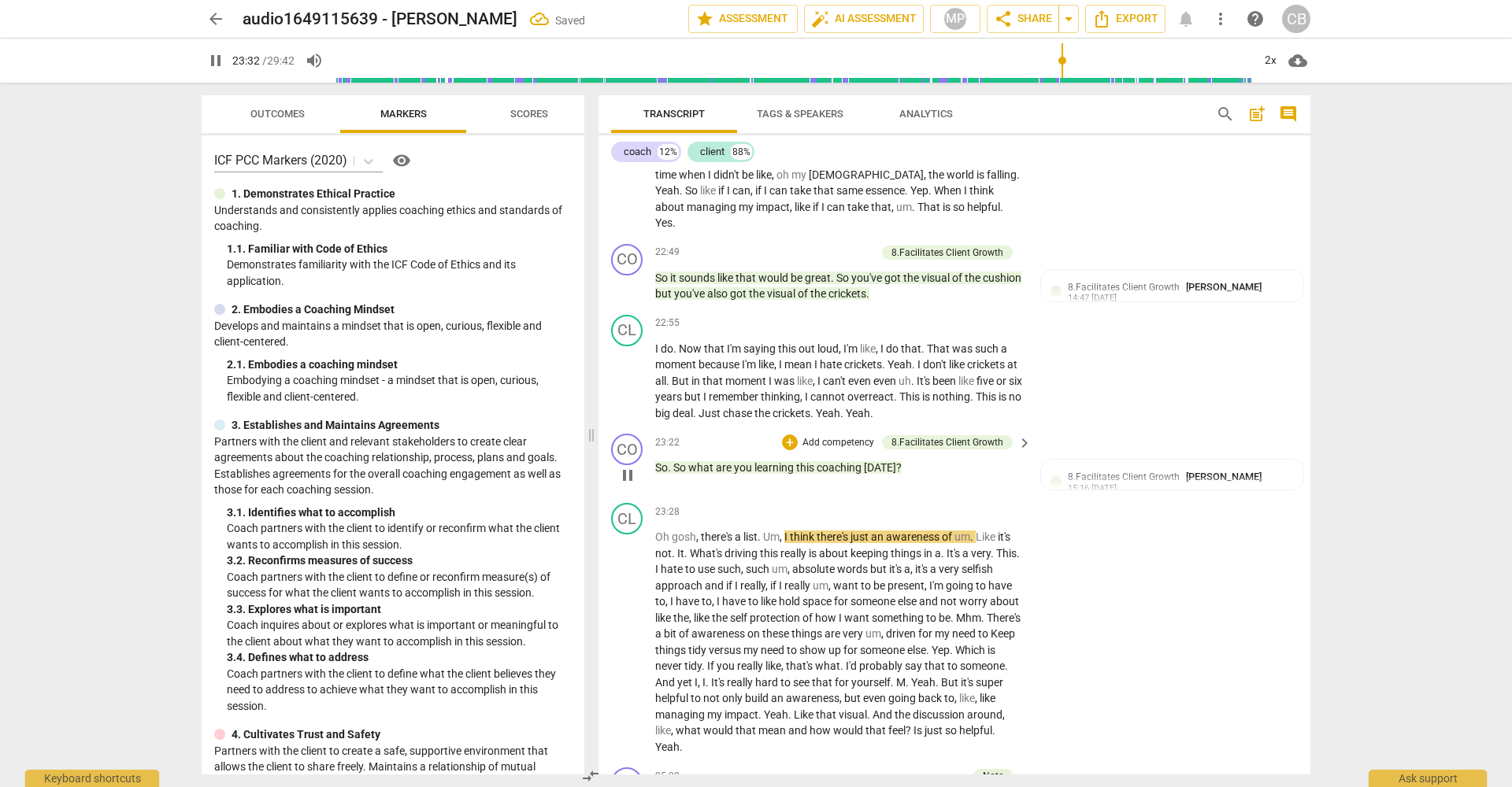
type input "1413"
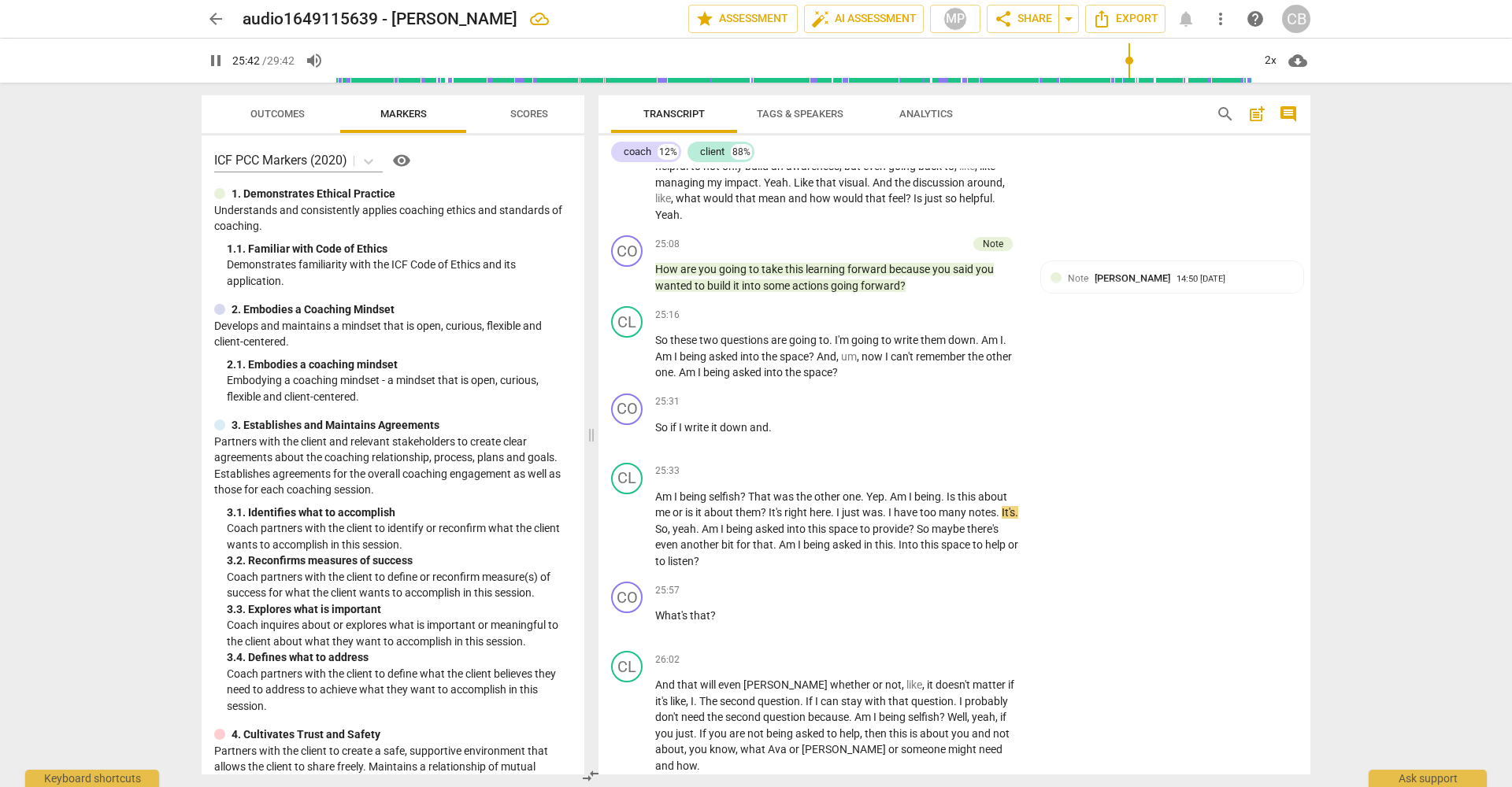
scroll to position [7097, 0]
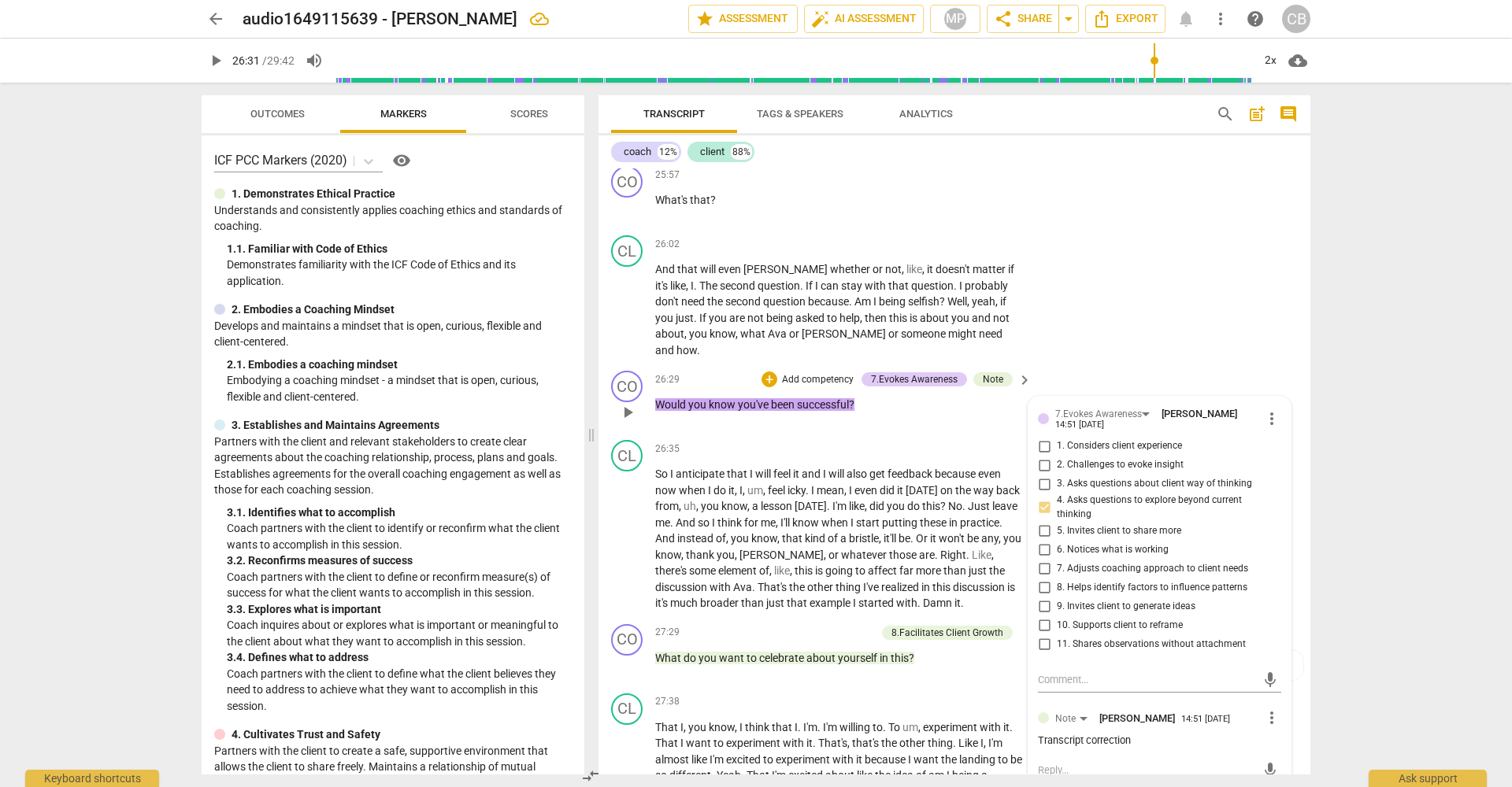
click at [657, 399] on span "Would" at bounding box center [672, 405] width 33 height 13
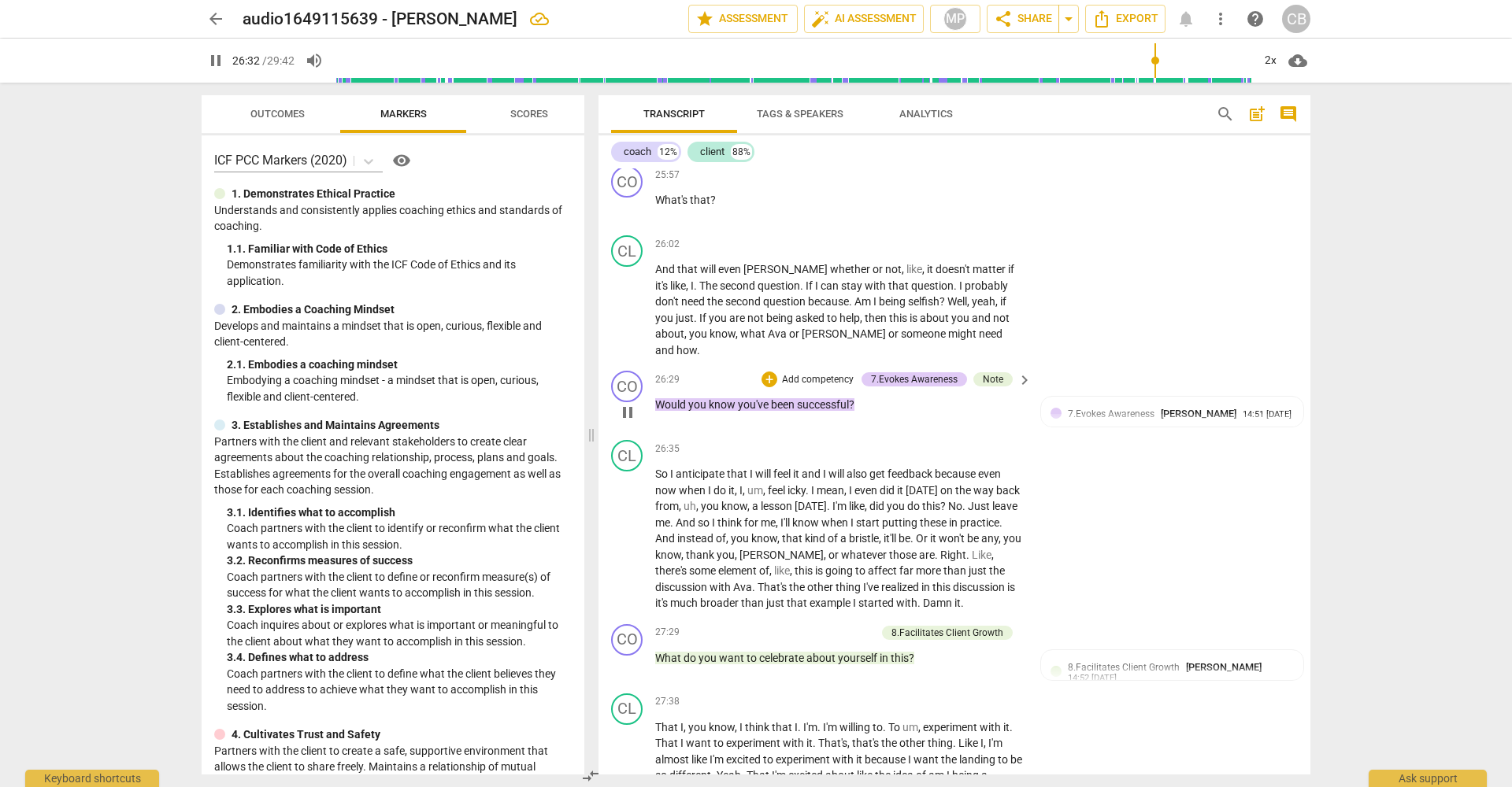
type input "1593"
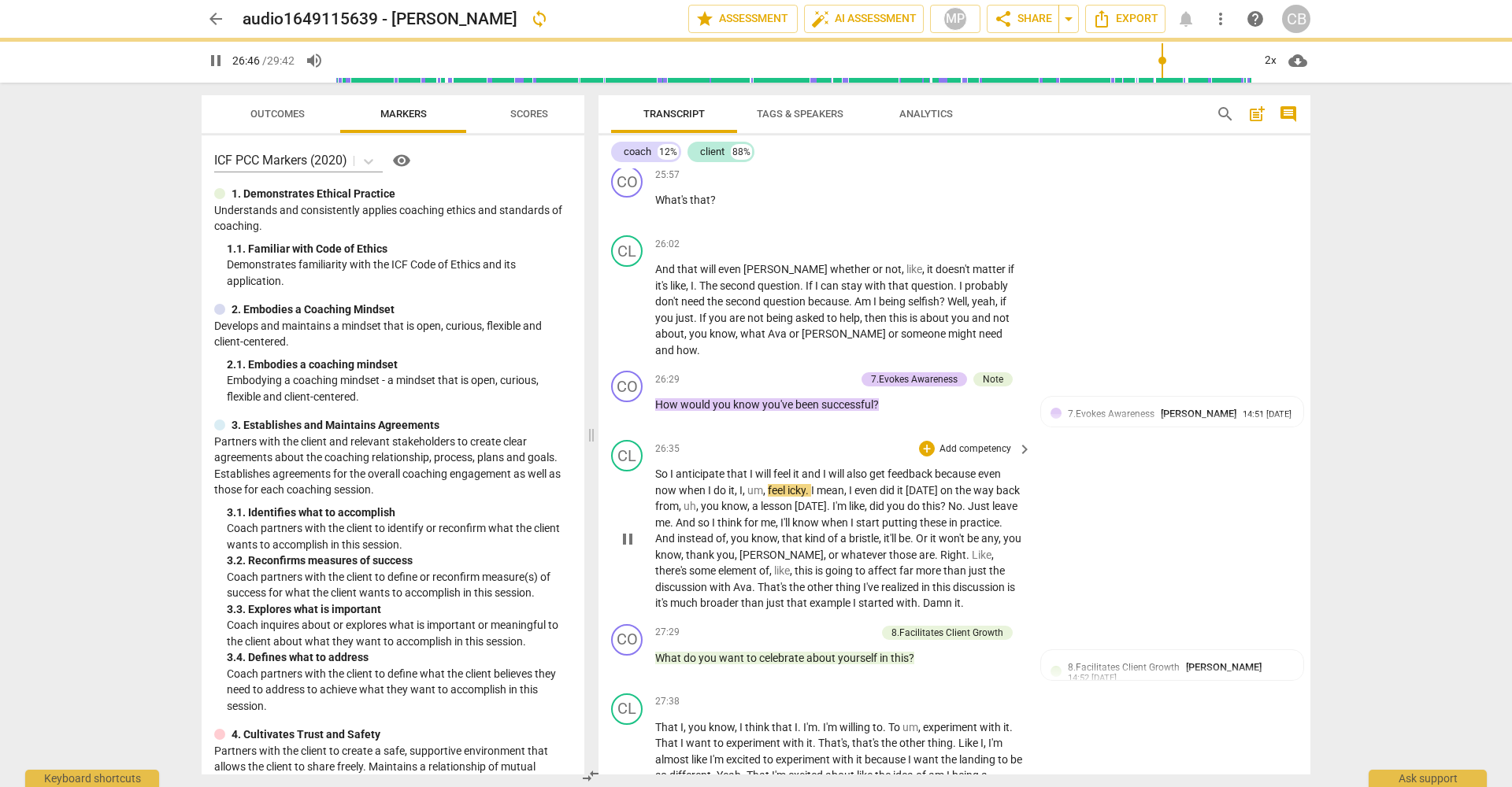
click at [1185, 434] on div "CL play_arrow pause 26:35 + Add competency keyboard_arrow_right So I anticipate…" at bounding box center [954, 525] width 712 height 184
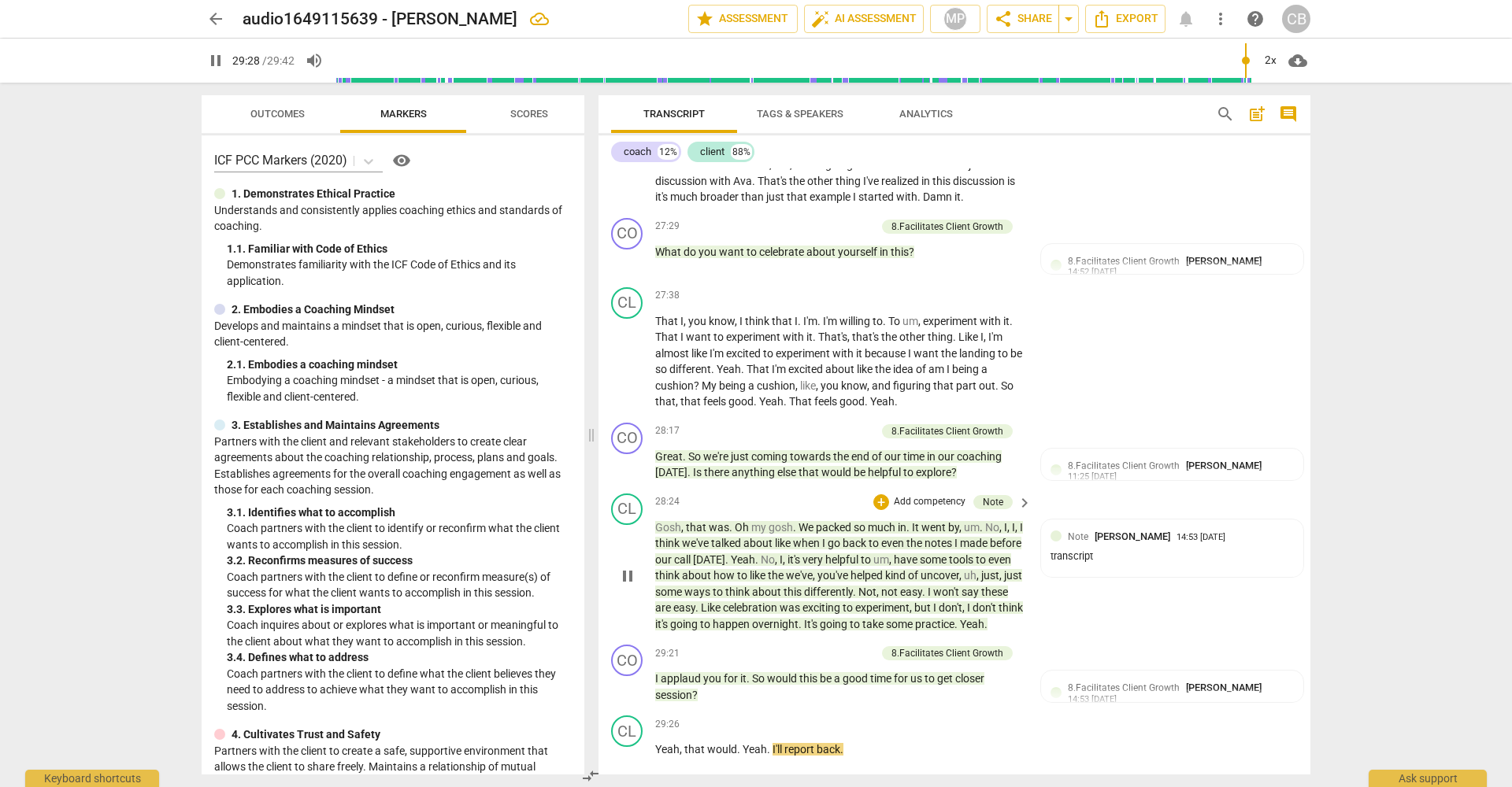
scroll to position [0, 0]
click at [634, 154] on div "coach" at bounding box center [637, 151] width 27 height 15
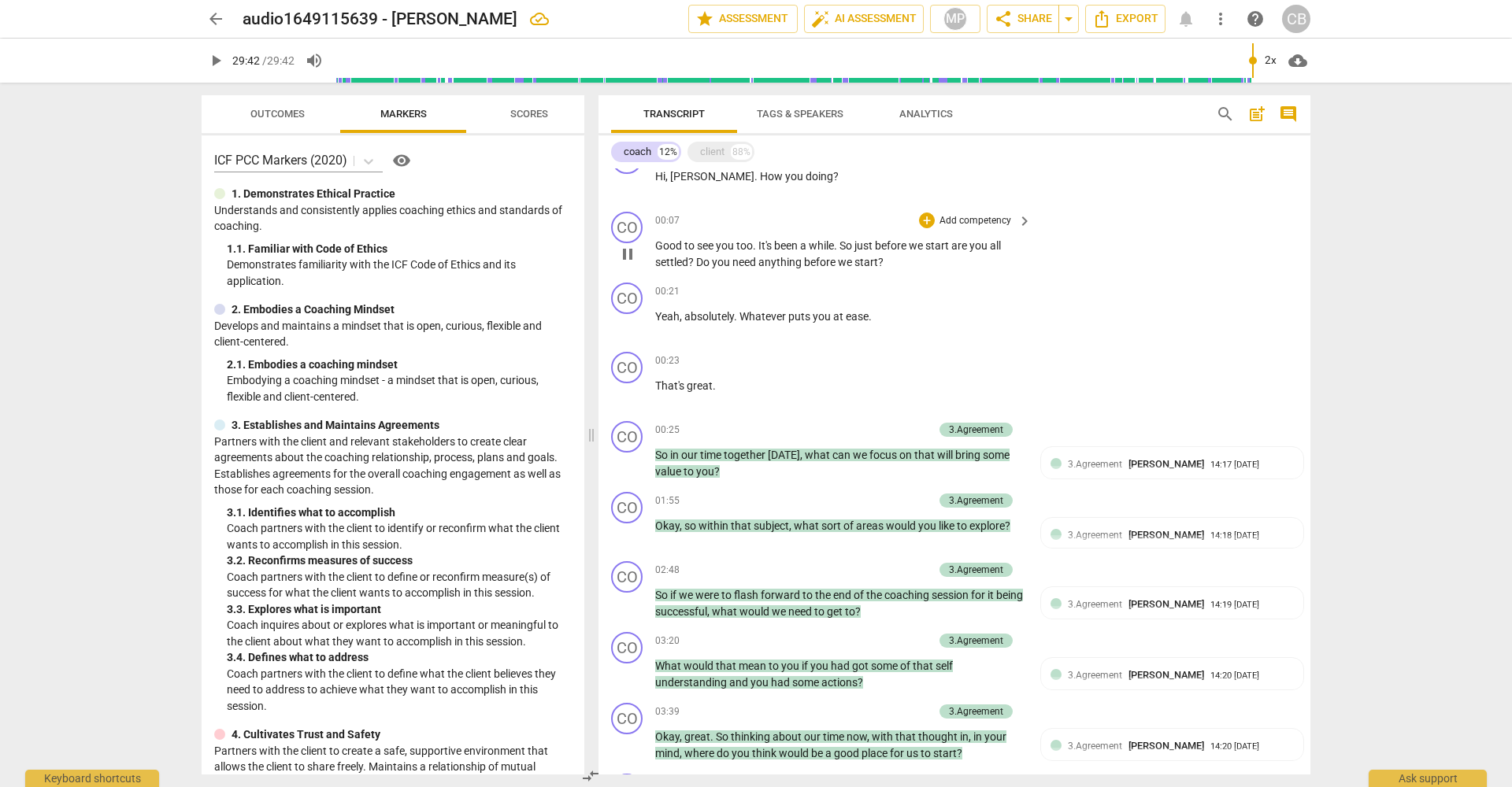
type input "1782"
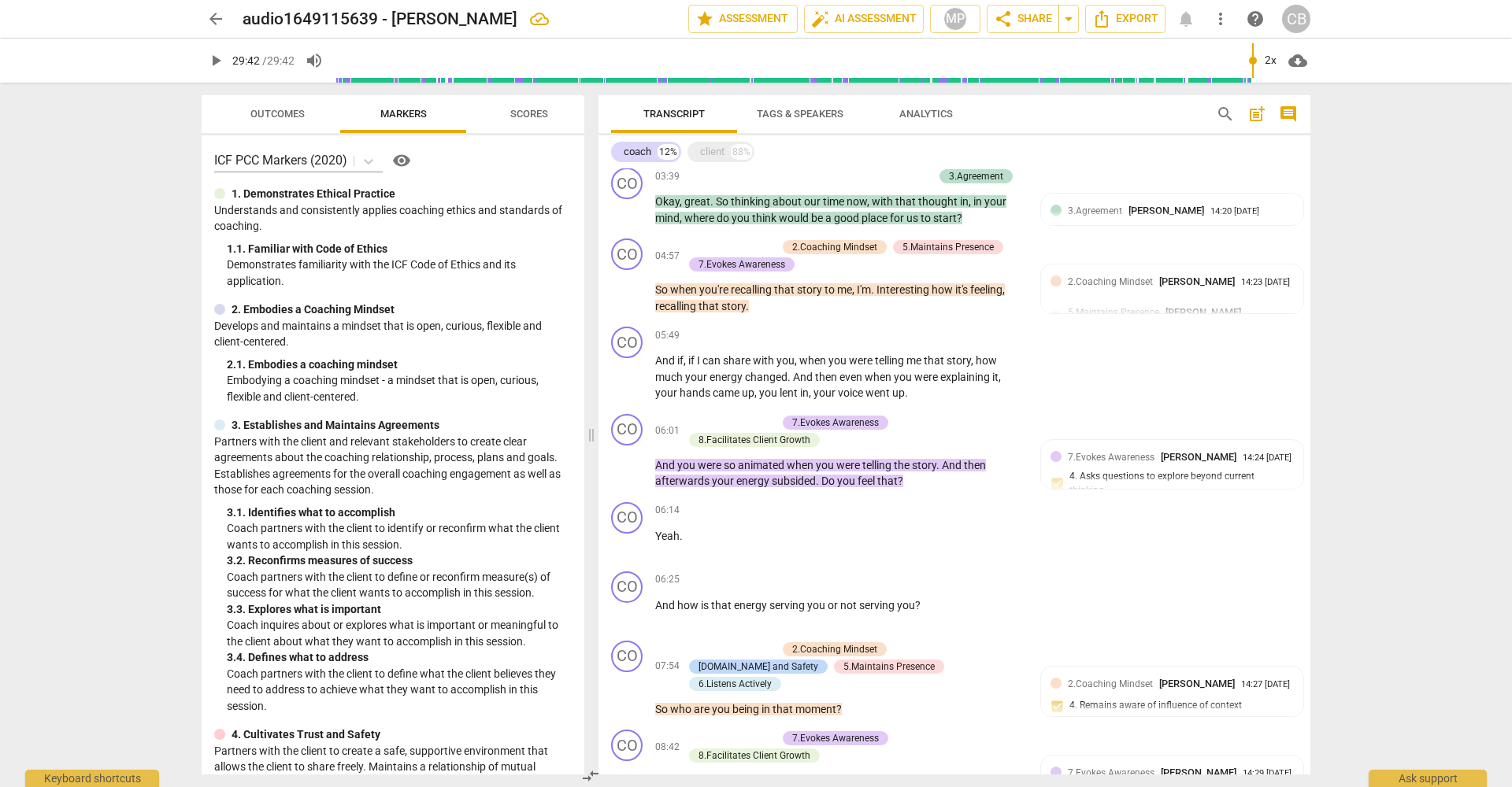
scroll to position [568, 0]
click at [931, 287] on span "Interesting" at bounding box center [904, 288] width 55 height 13
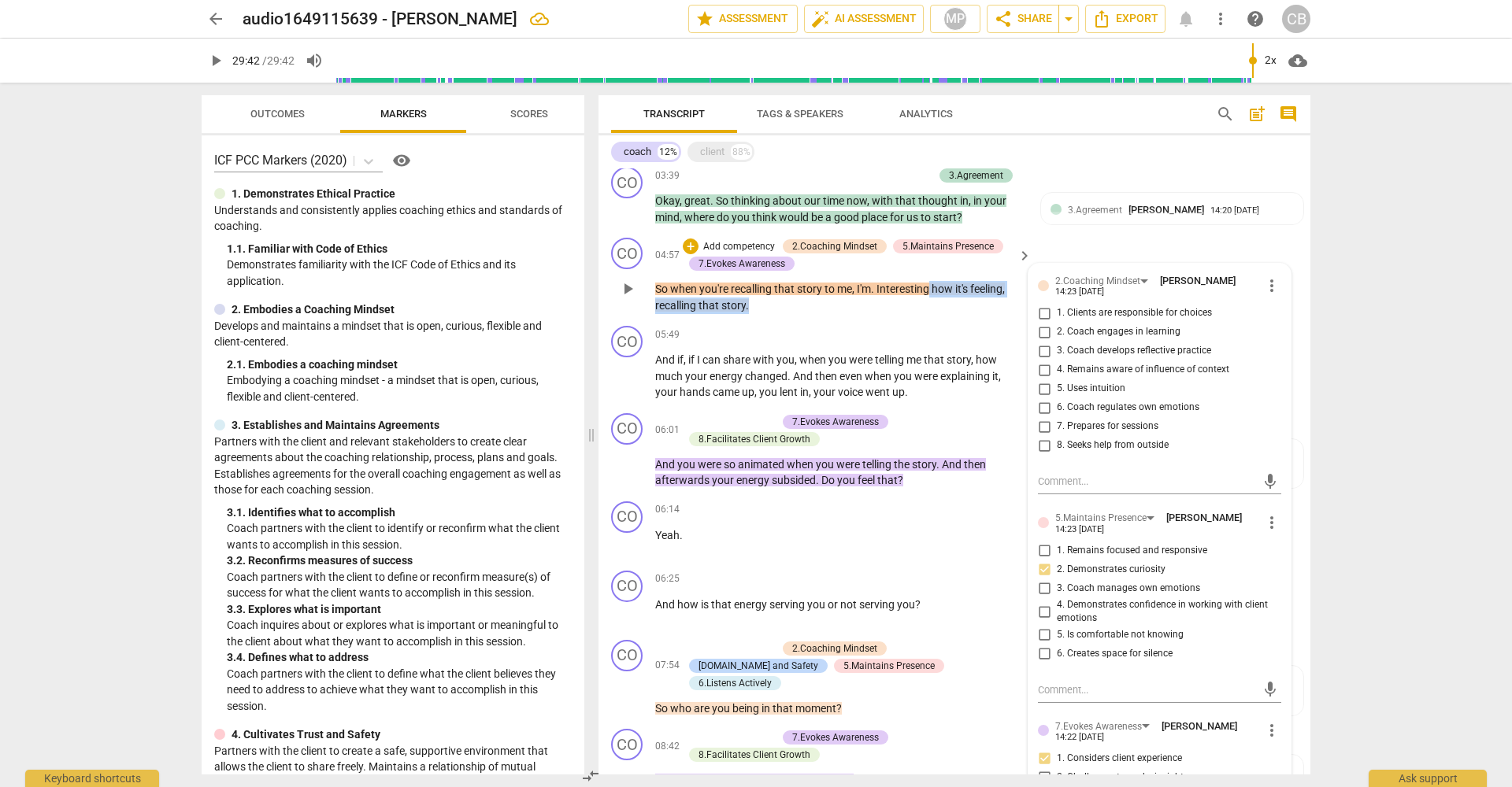
click at [931, 291] on p "So when you're recalling that story to me , I'm . Interesting how it's feeling …" at bounding box center [839, 298] width 369 height 33
click at [928, 284] on span "Interesting" at bounding box center [904, 288] width 55 height 13
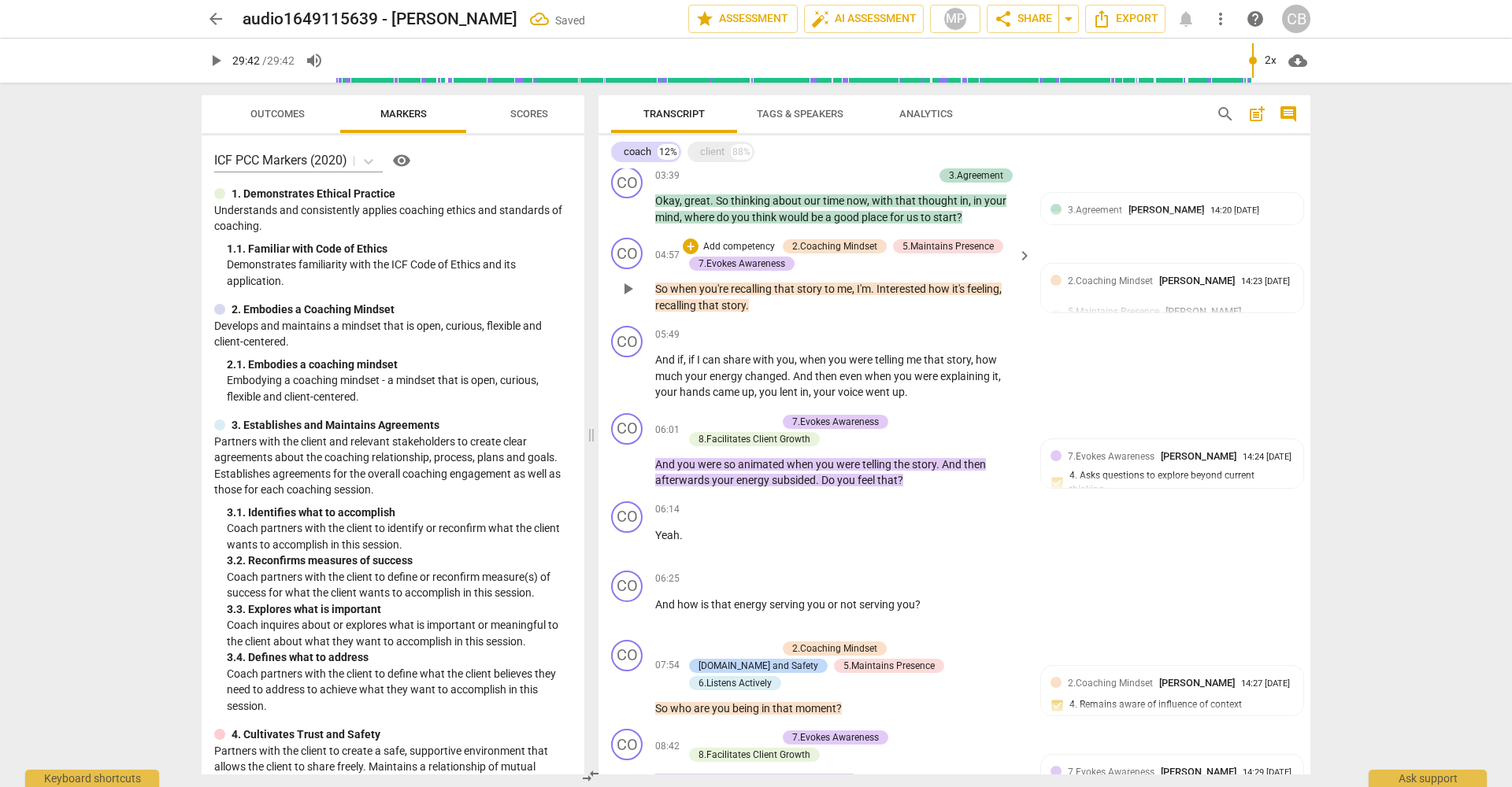
click at [882, 287] on span "Interested" at bounding box center [902, 288] width 52 height 13
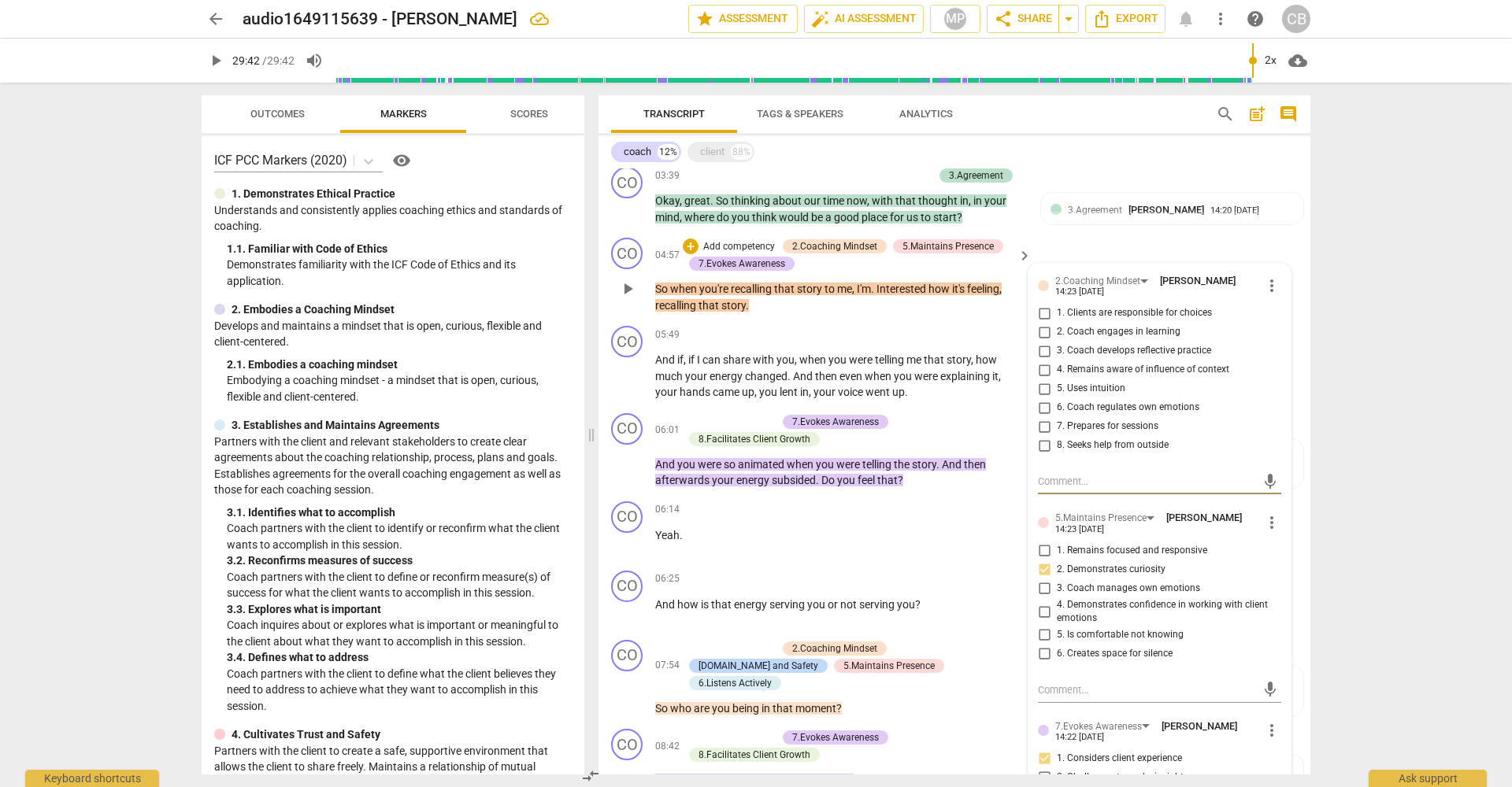
click at [881, 286] on span "Interested" at bounding box center [902, 288] width 52 height 13
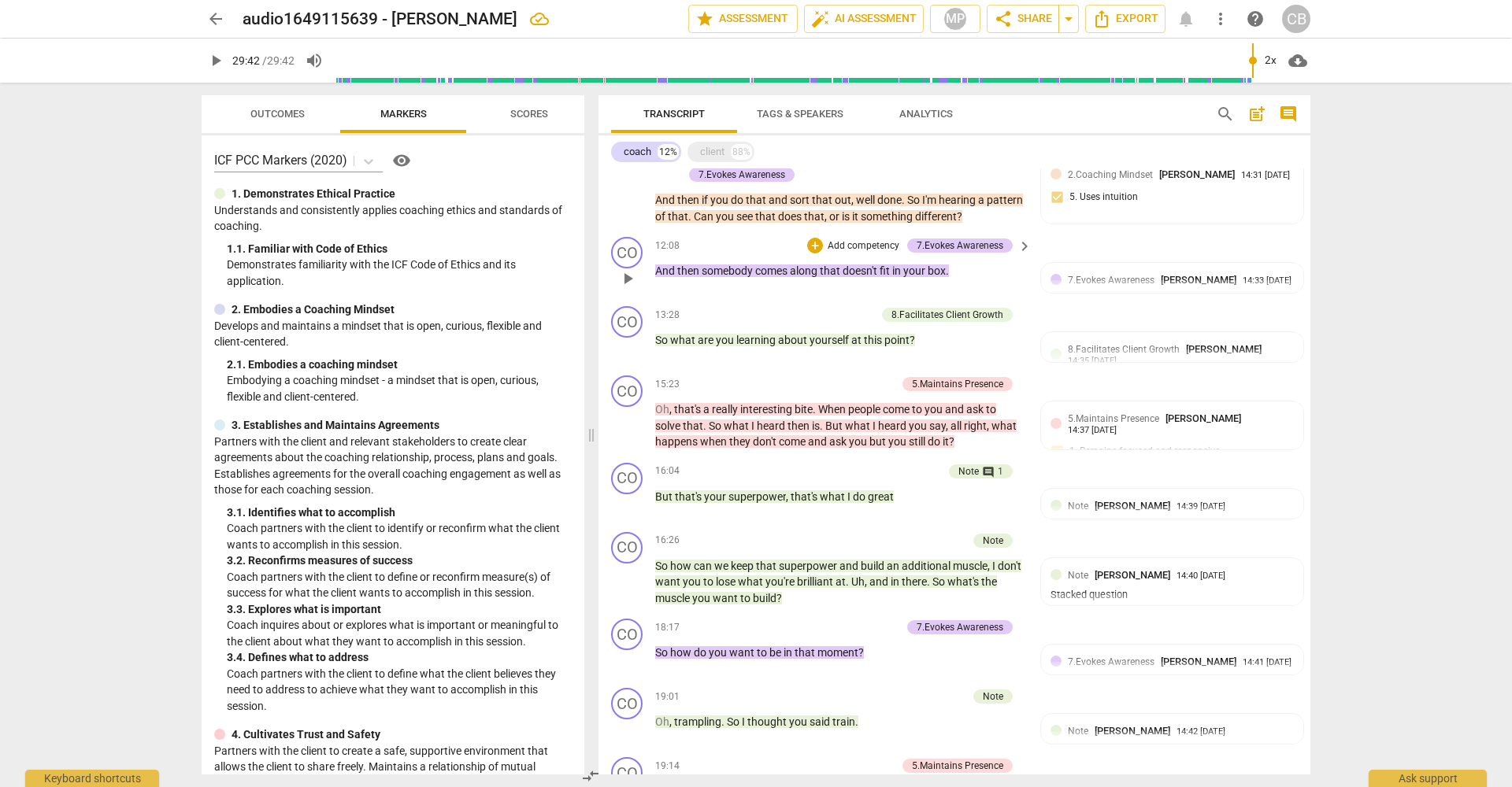
scroll to position [1336, 0]
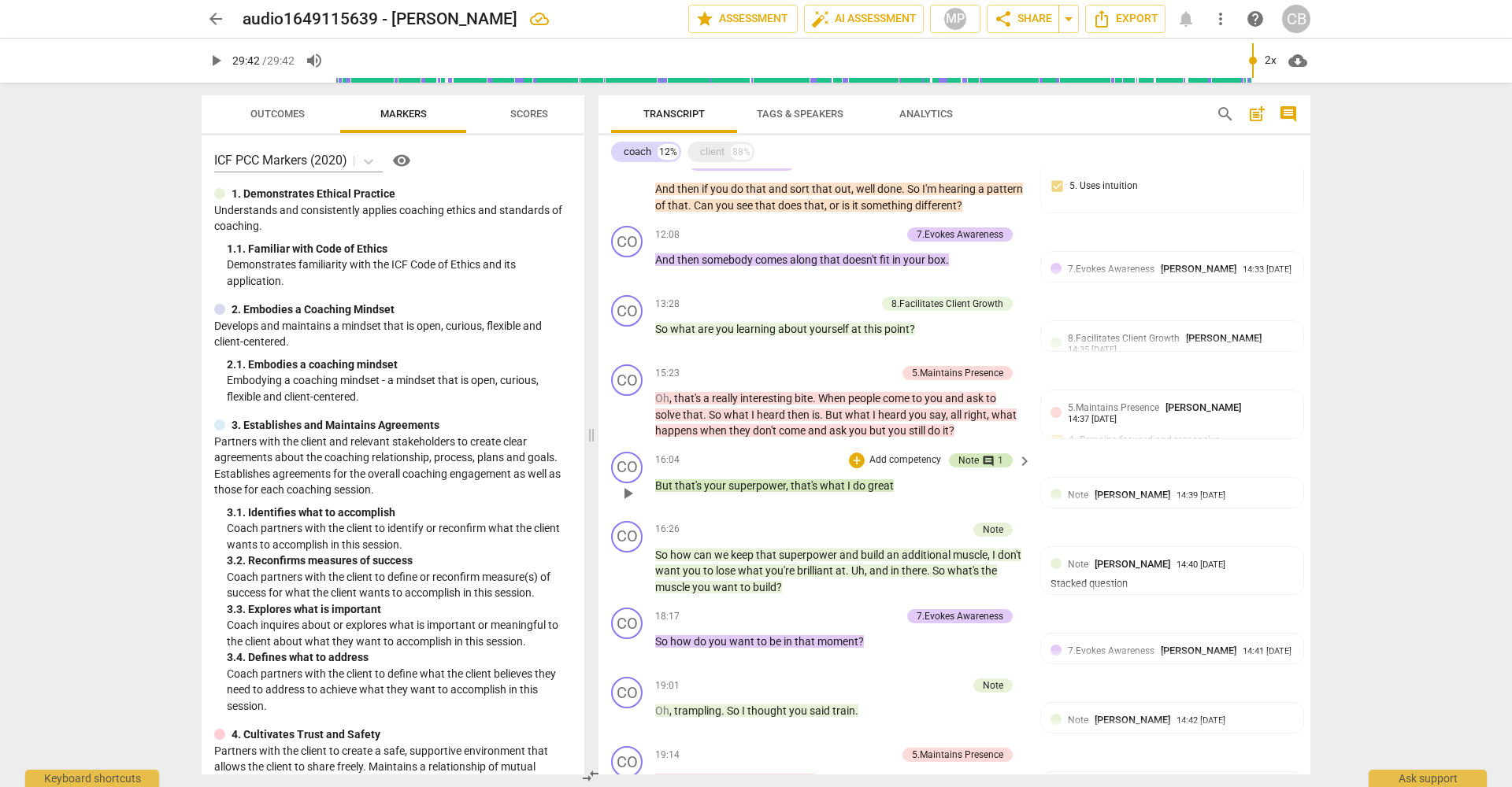
click at [984, 455] on span "comment" at bounding box center [988, 461] width 13 height 13
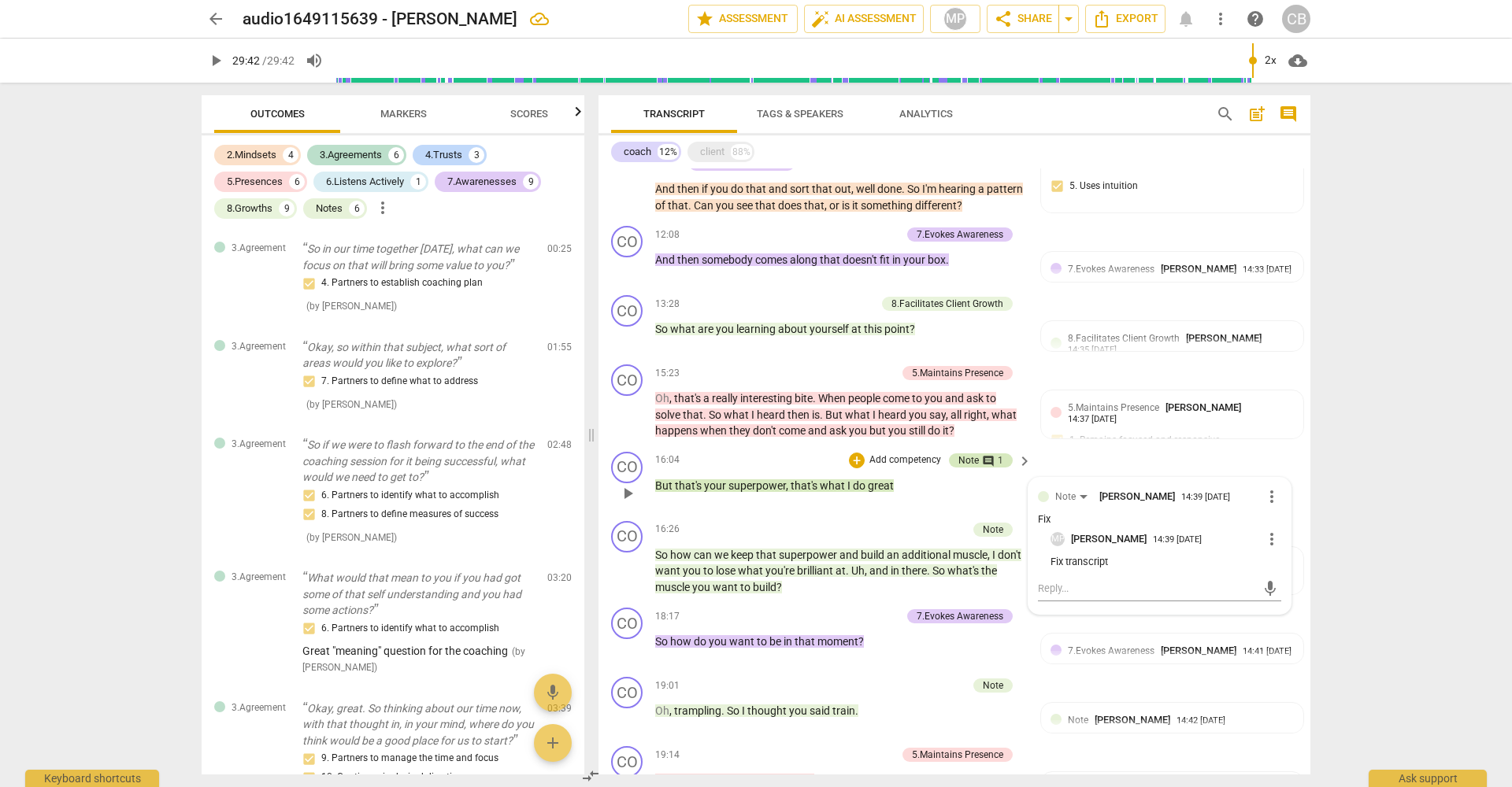
scroll to position [2361, 0]
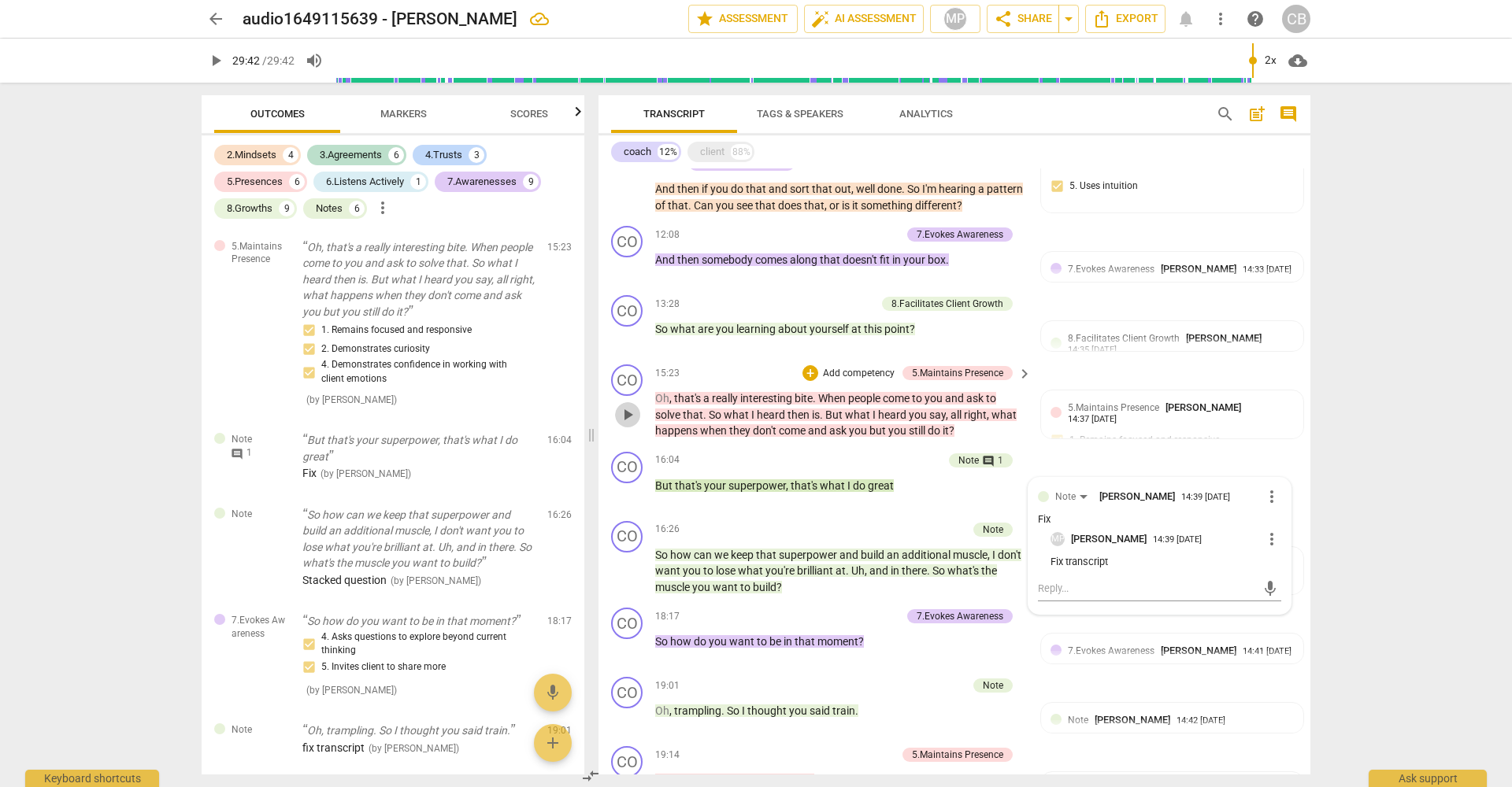
click at [627, 405] on span "play_arrow" at bounding box center [627, 415] width 19 height 19
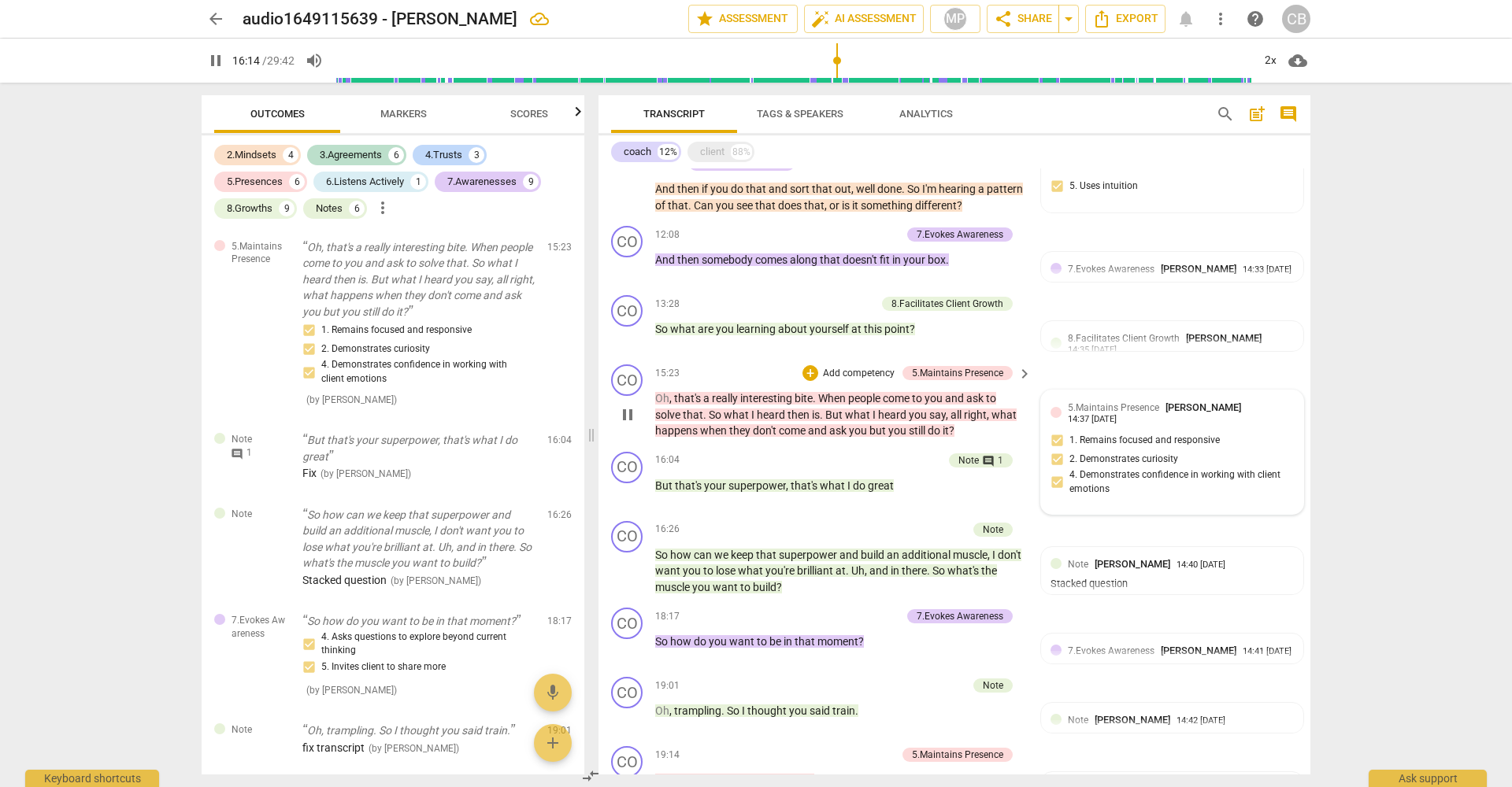
scroll to position [1333, 0]
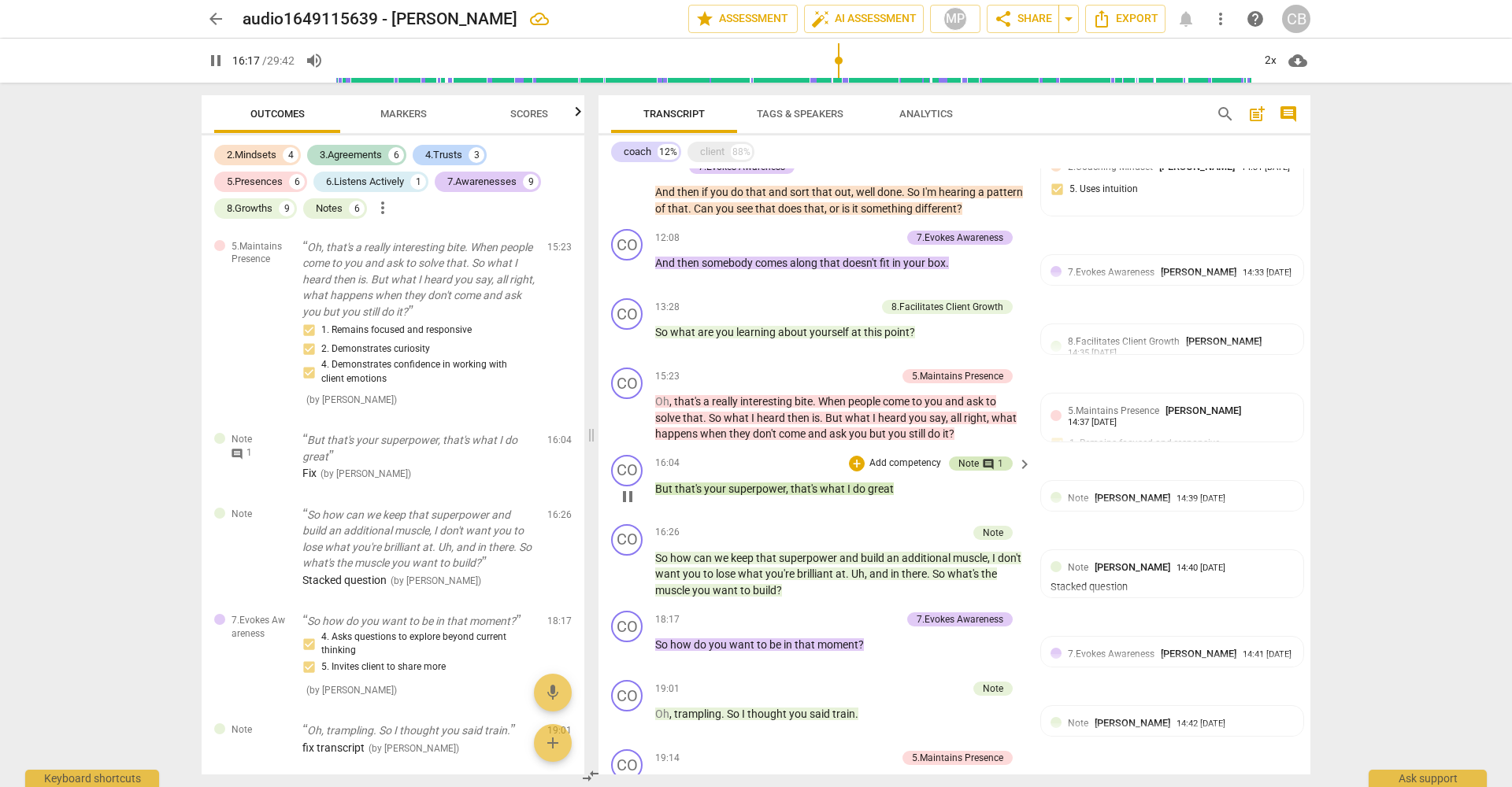
click at [975, 457] on div "Note" at bounding box center [969, 464] width 21 height 15
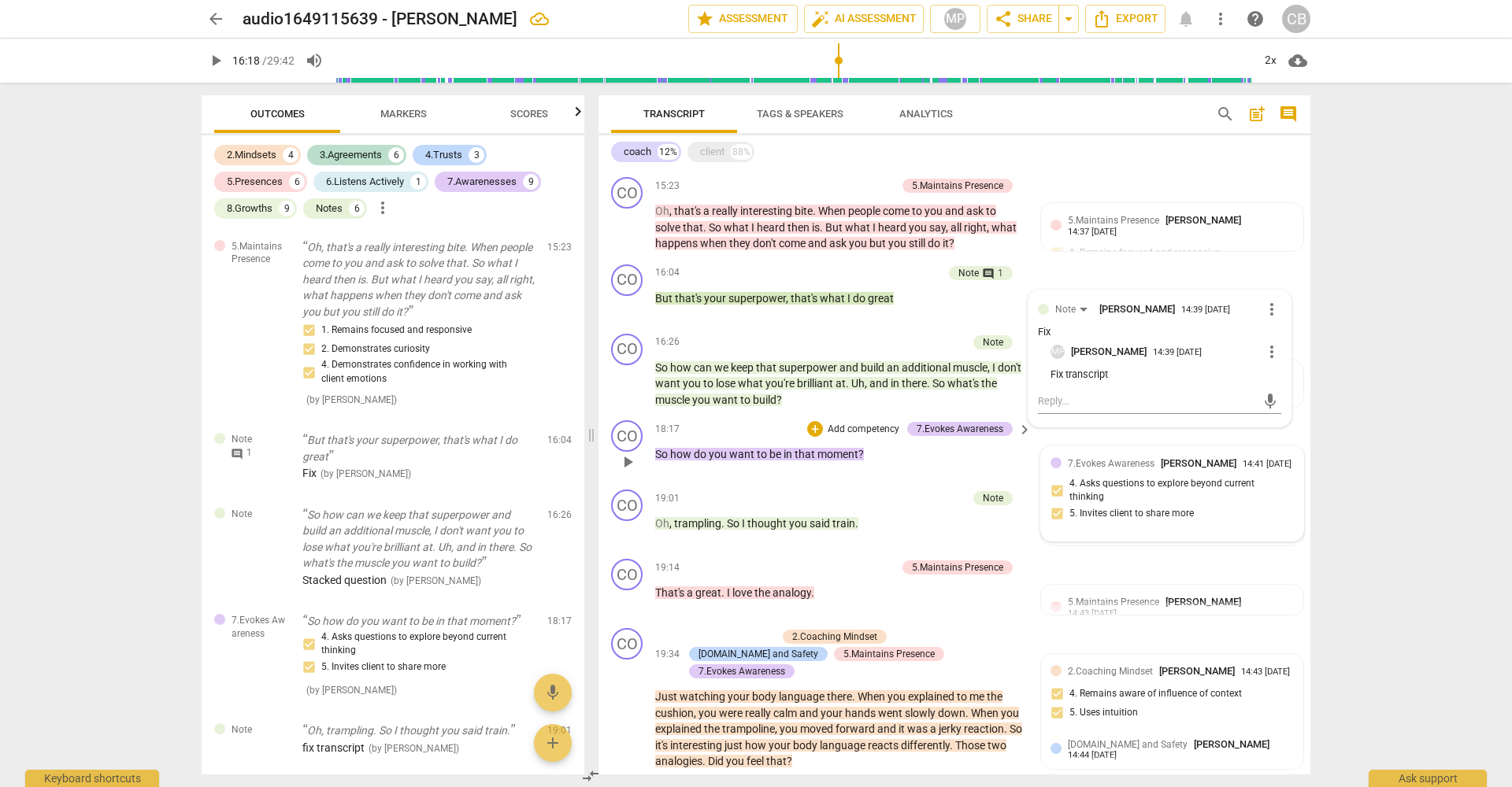
scroll to position [1524, 0]
click at [754, 327] on div "CO play_arrow pause 16:26 + Add competency Note keyboard_arrow_right So how can…" at bounding box center [954, 370] width 712 height 87
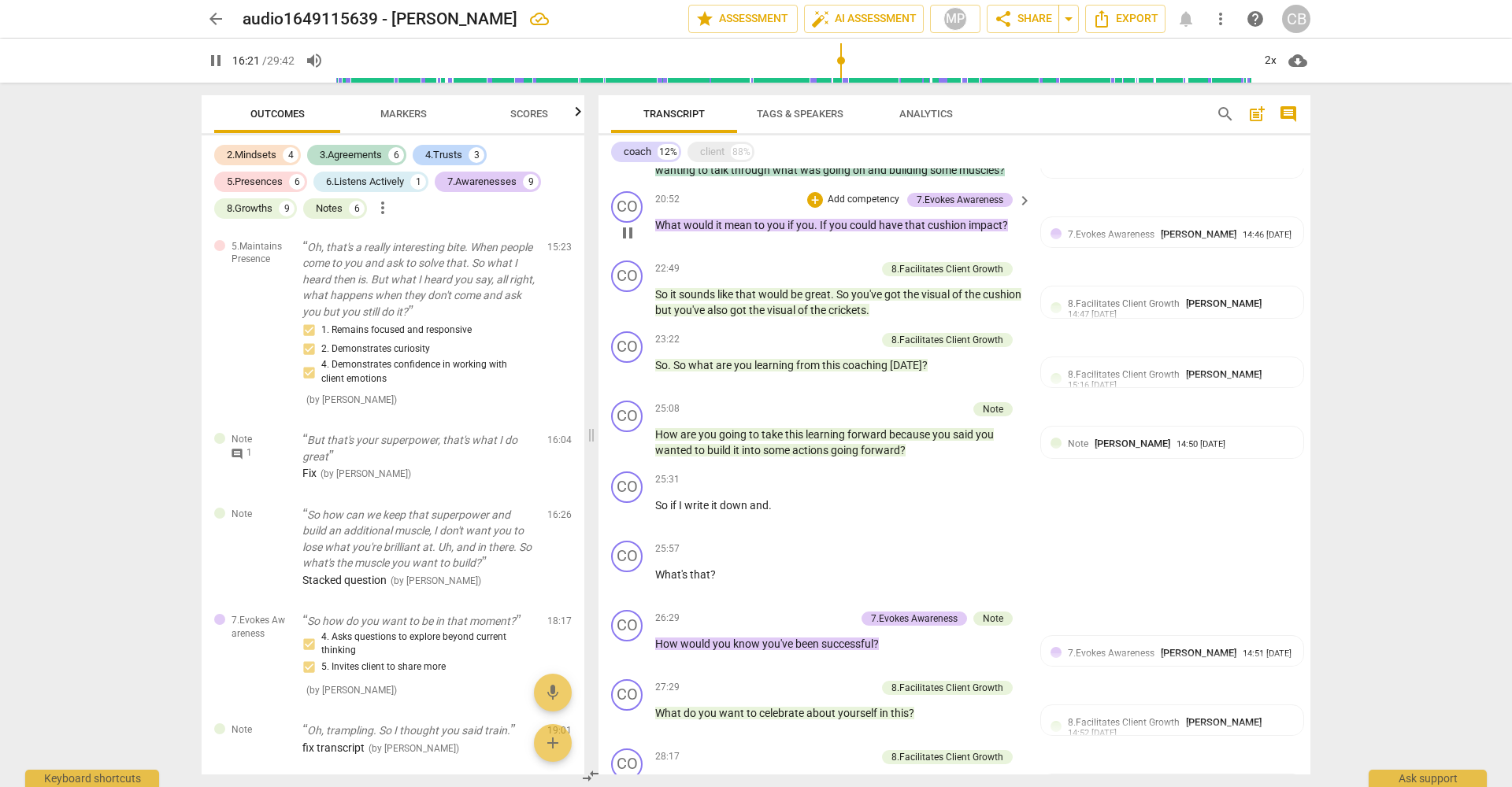
scroll to position [2188, 0]
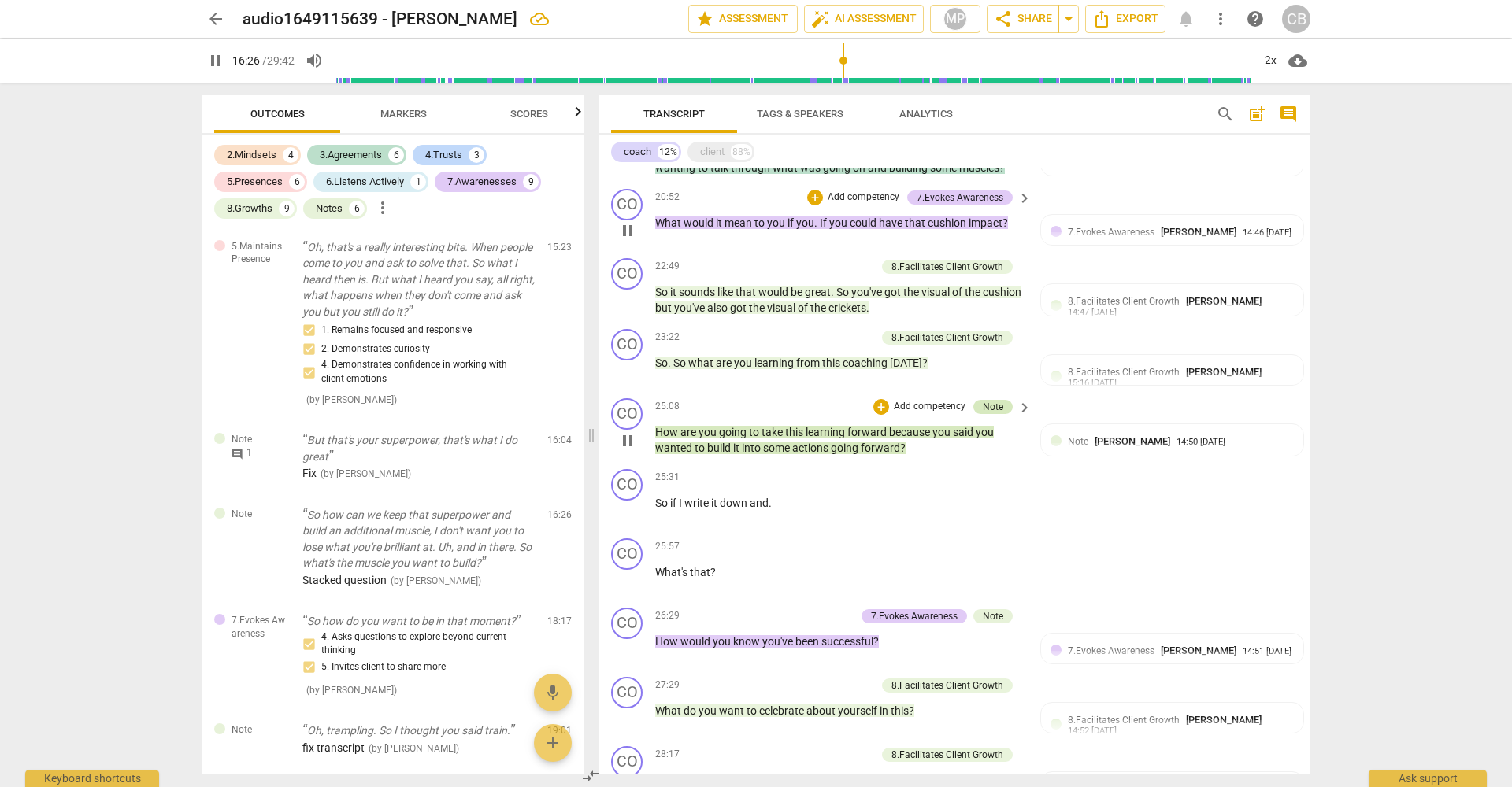
click at [1000, 400] on div "Note" at bounding box center [993, 407] width 39 height 15
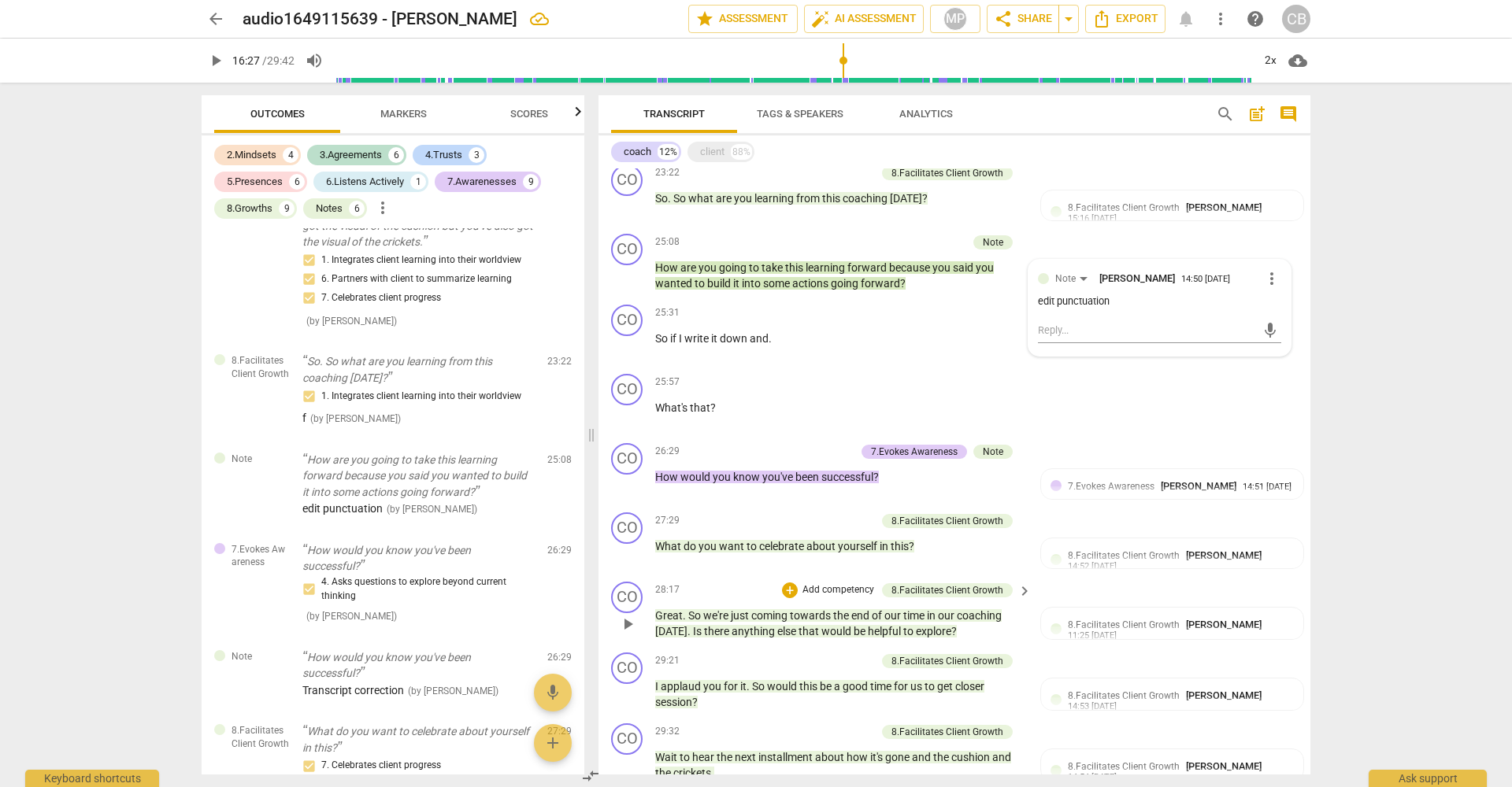
scroll to position [2353, 0]
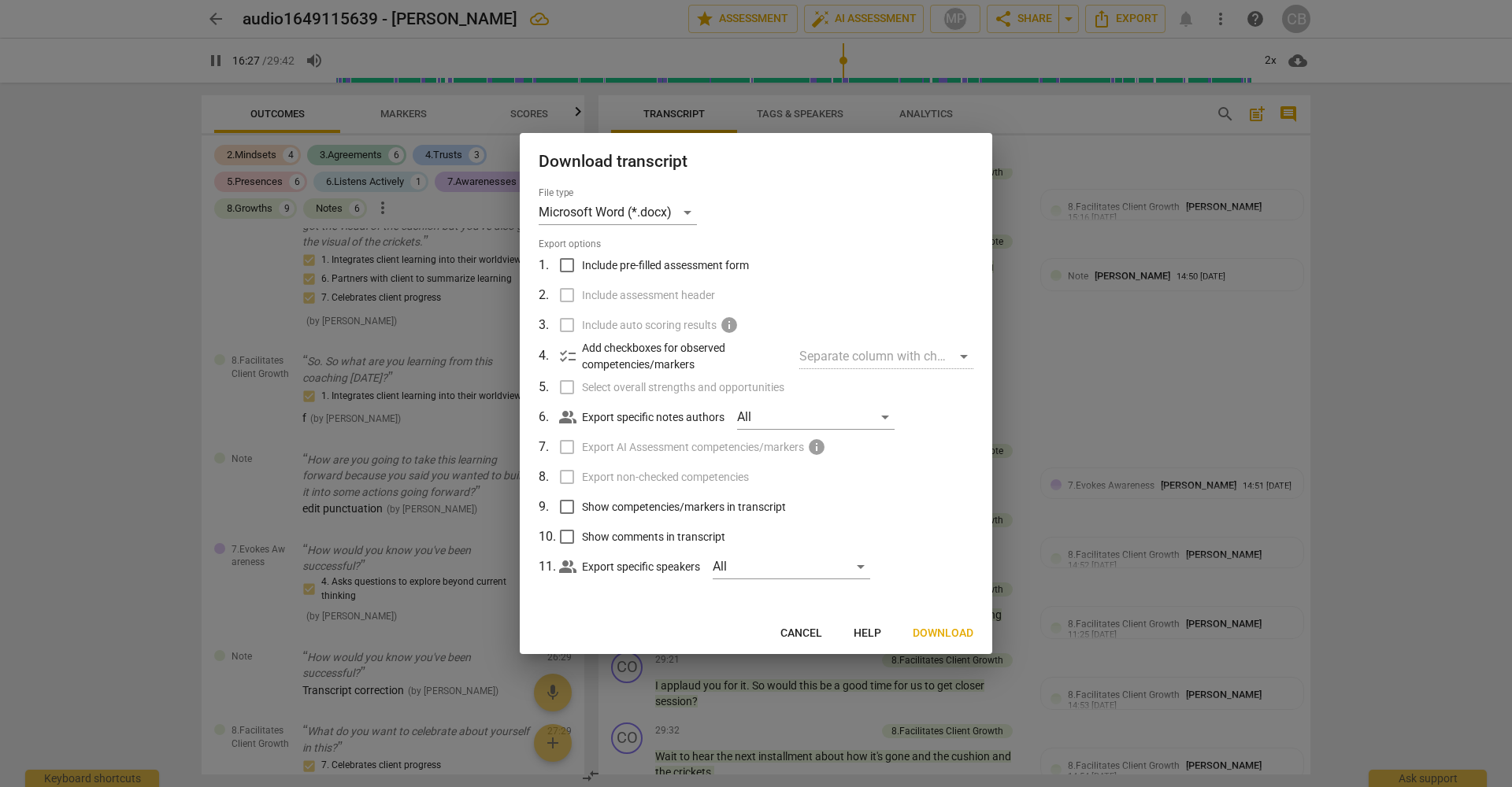
scroll to position [2352, 0]
click at [944, 632] on span "Download" at bounding box center [943, 634] width 61 height 15
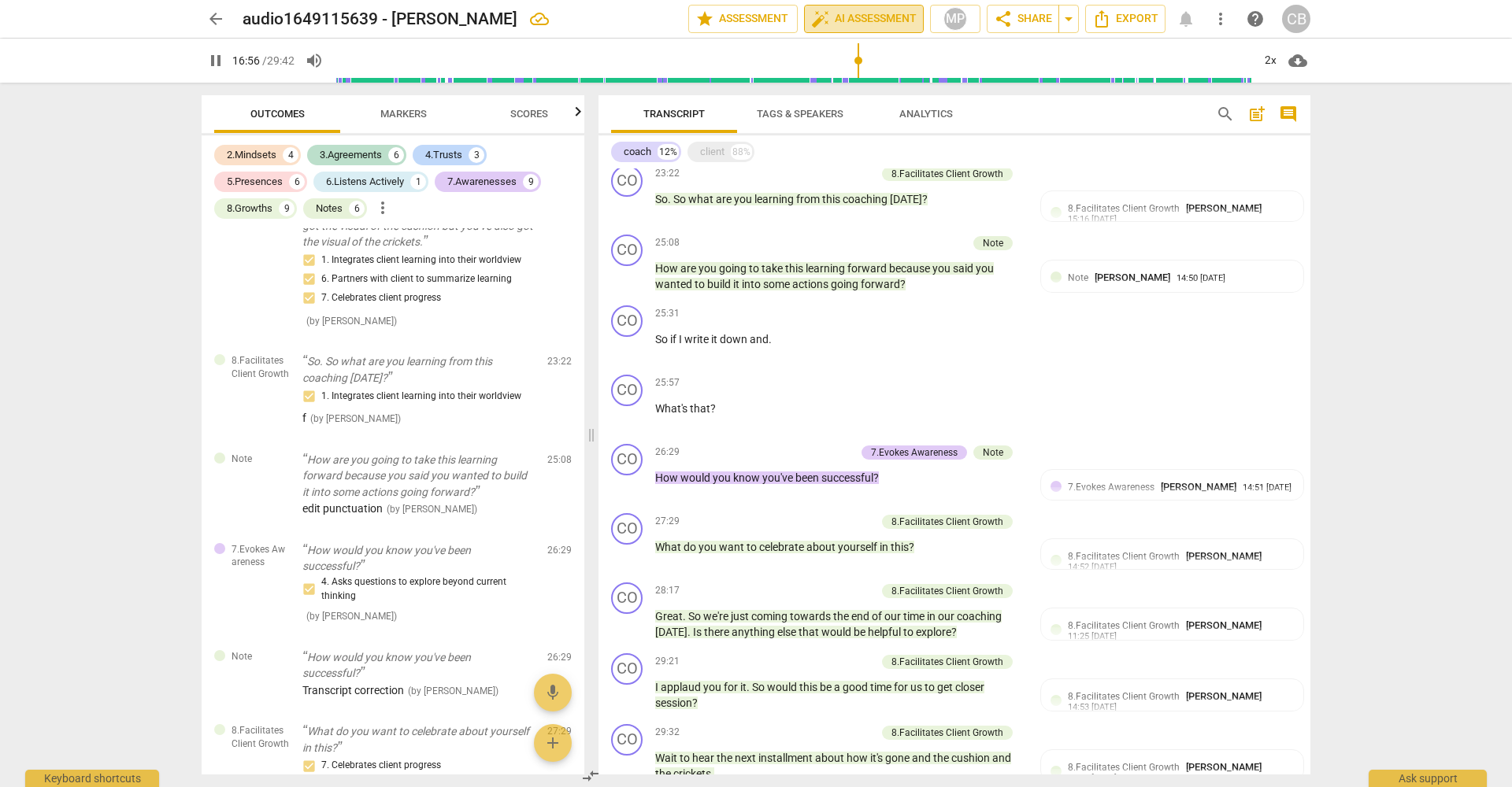
click at [857, 17] on span "auto_fix_high AI Assessment" at bounding box center [863, 19] width 105 height 19
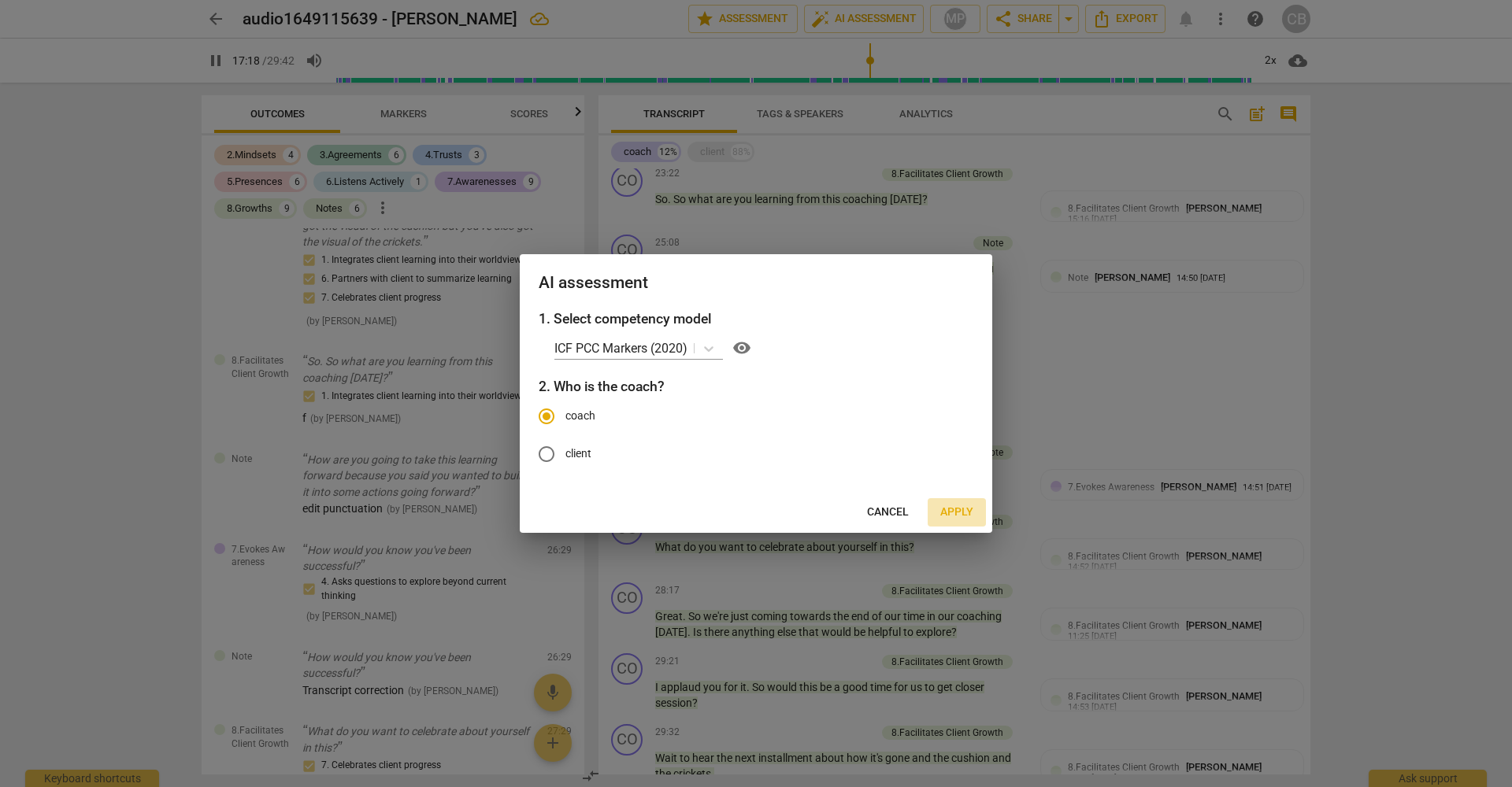
click at [965, 509] on span "Apply" at bounding box center [957, 512] width 33 height 15
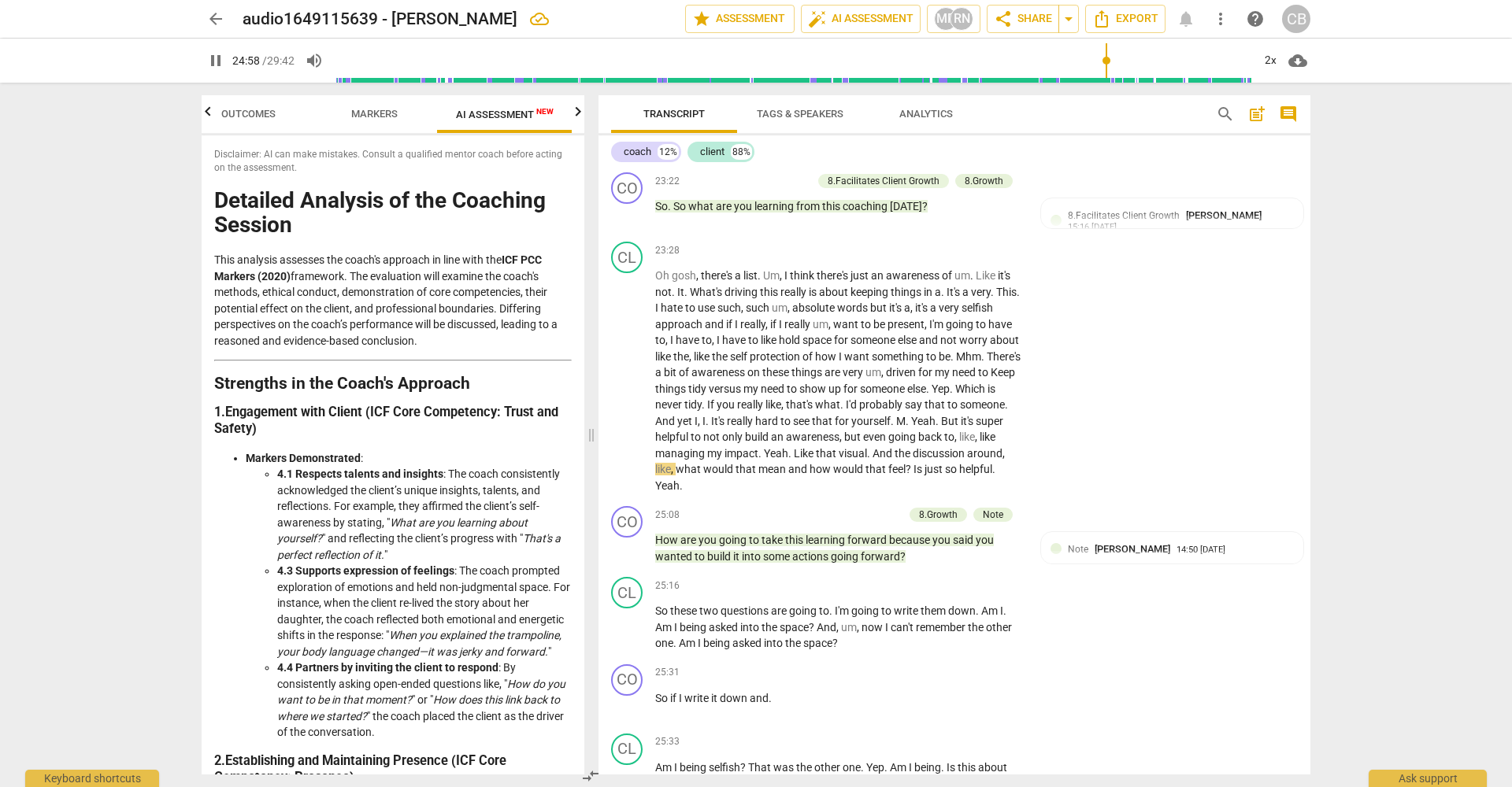
scroll to position [0, 0]
click at [212, 113] on icon "button" at bounding box center [208, 112] width 19 height 19
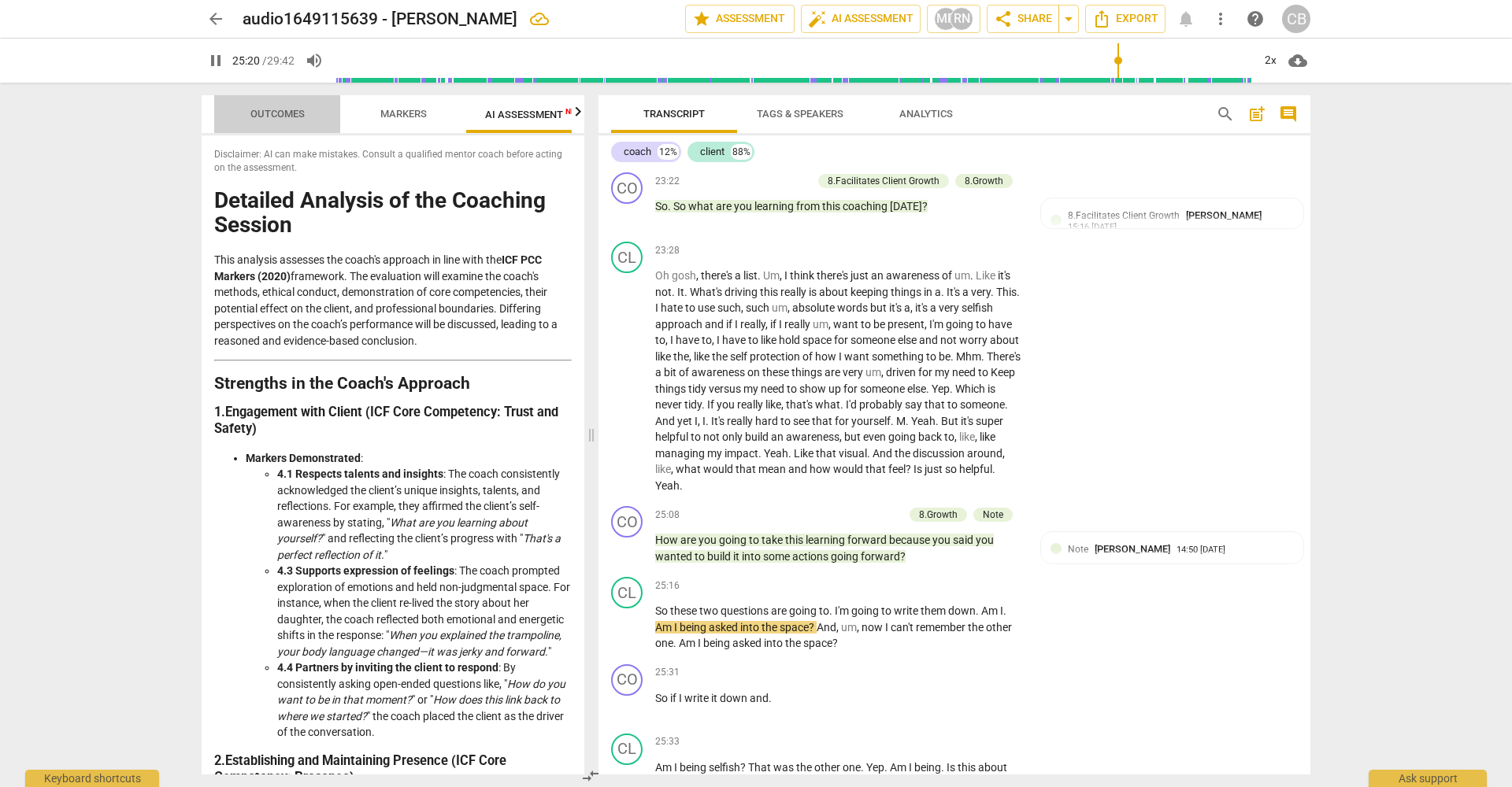
click at [258, 111] on span "Outcomes" at bounding box center [278, 114] width 55 height 12
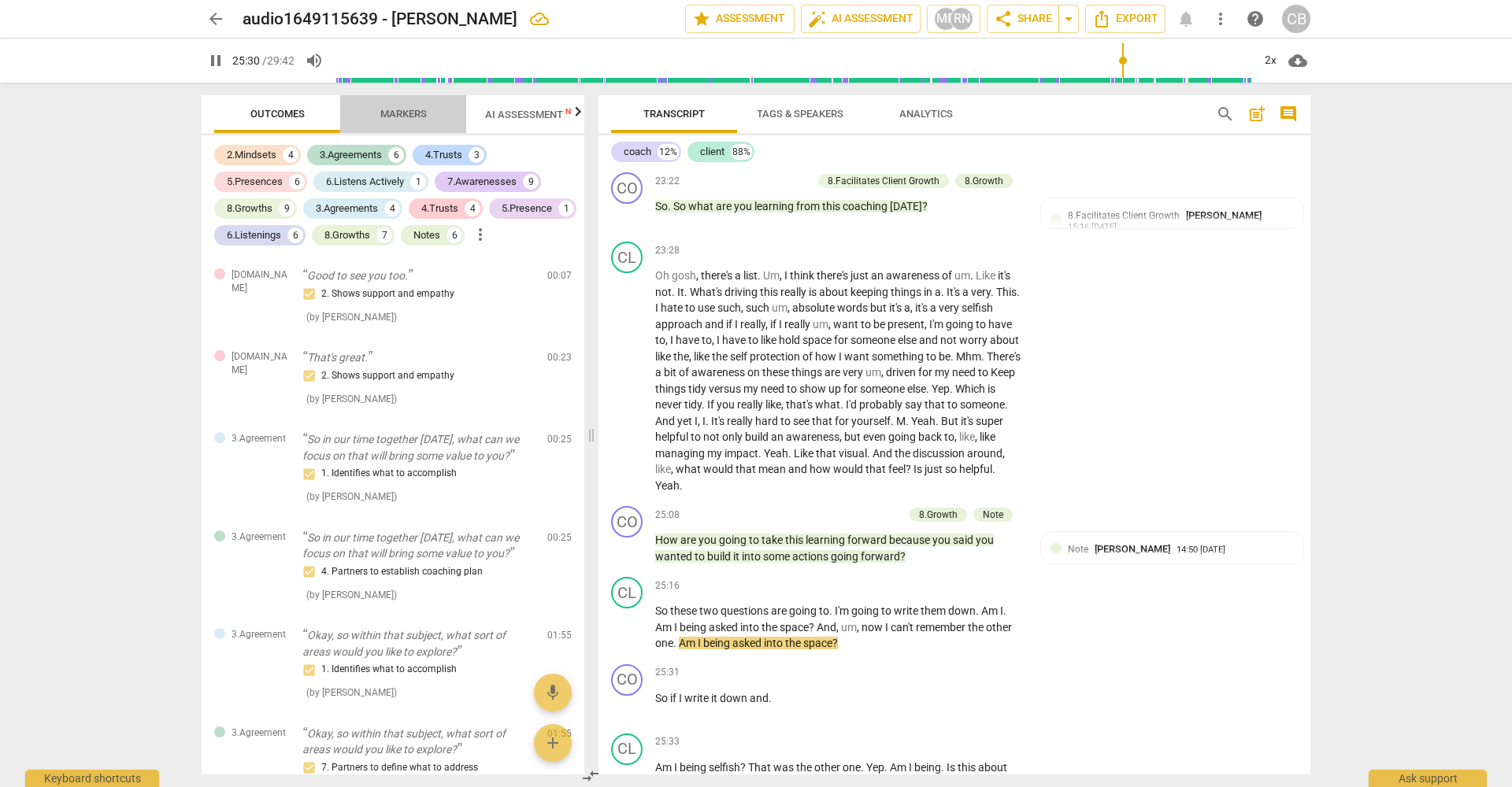
click at [406, 109] on span "Markers" at bounding box center [404, 114] width 46 height 12
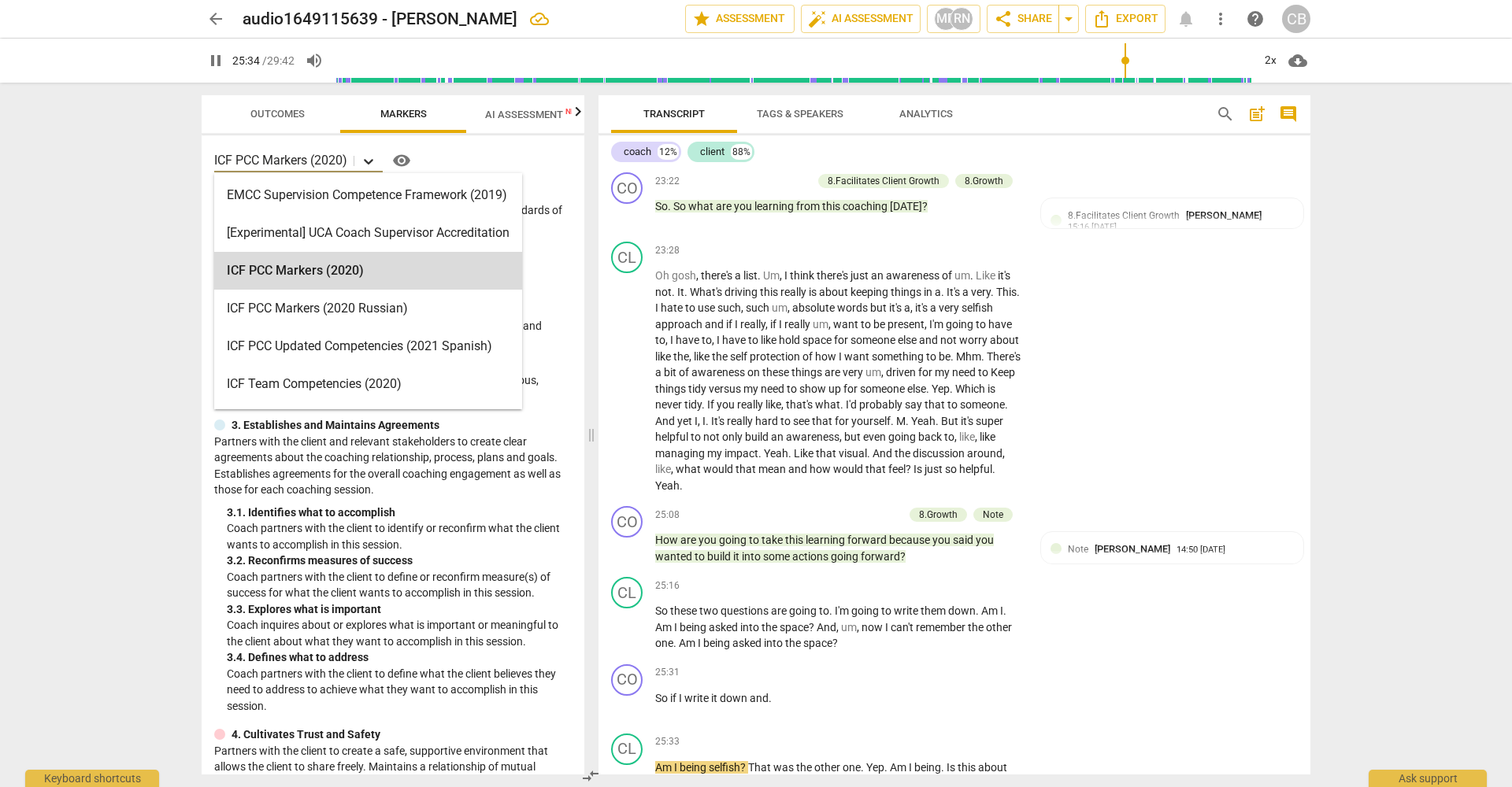
click at [366, 160] on icon at bounding box center [368, 162] width 9 height 5
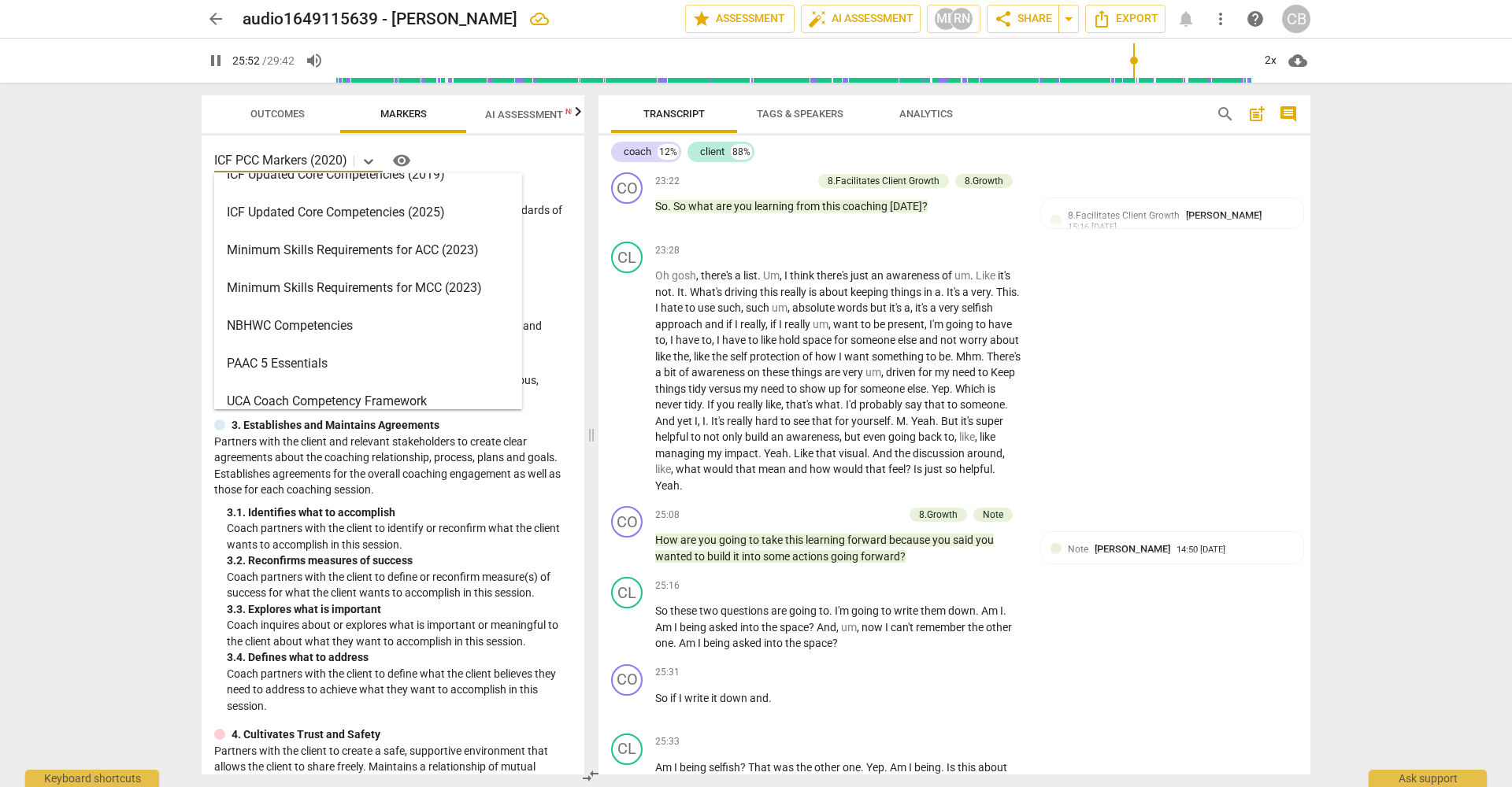
scroll to position [375, 0]
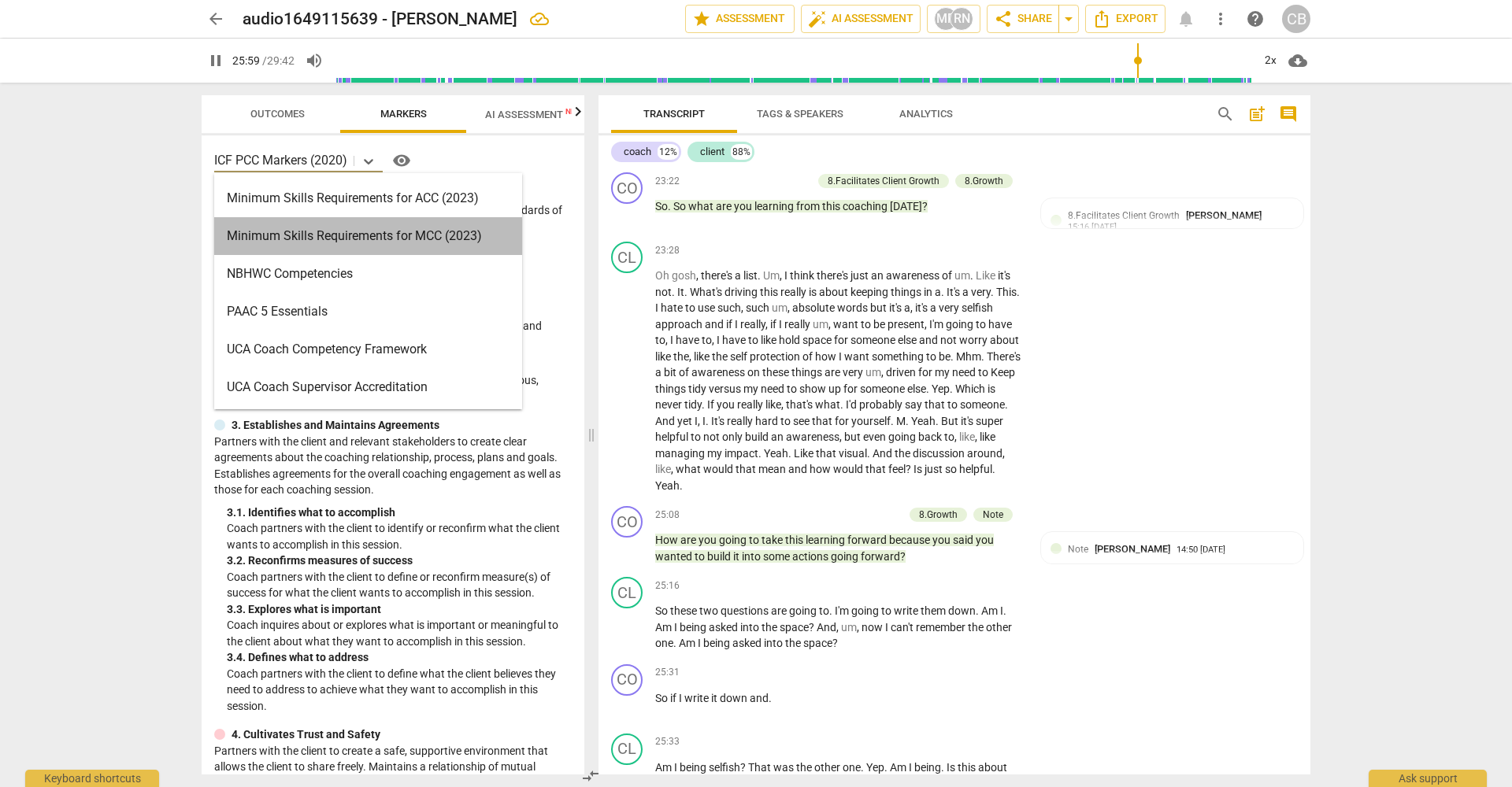
click at [434, 236] on div "Minimum Skills Requirements for MCC (2023)" at bounding box center [368, 236] width 308 height 38
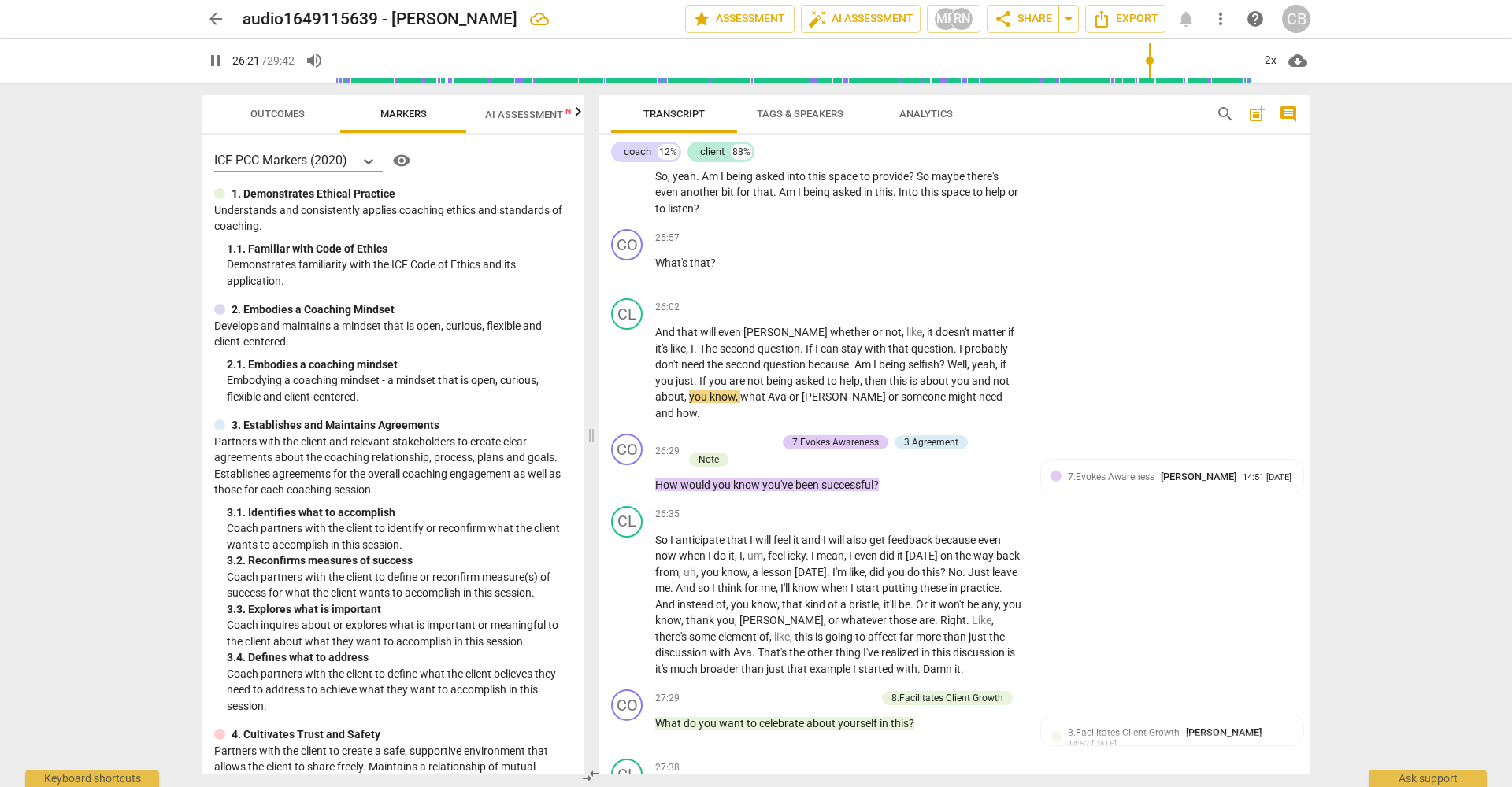
scroll to position [0, 0]
click at [221, 59] on span "pause" at bounding box center [216, 61] width 19 height 19
type input "1620"
click at [217, 15] on span "arrow_back" at bounding box center [216, 19] width 19 height 19
